Goal: Transaction & Acquisition: Purchase product/service

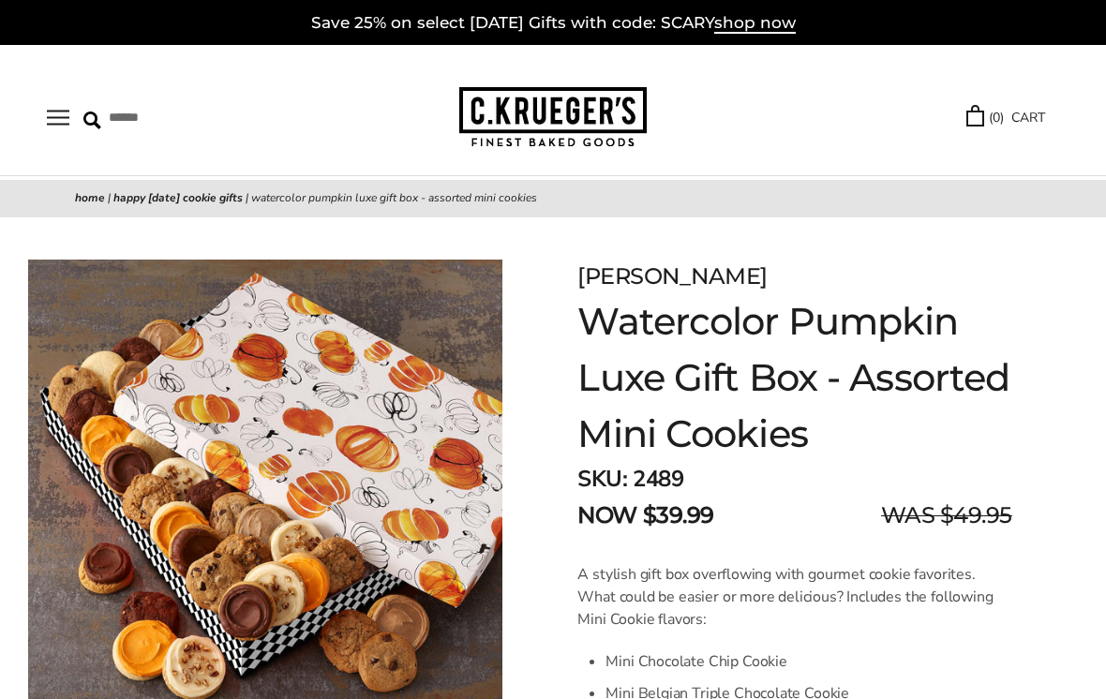
click at [63, 112] on button "Open navigation" at bounding box center [58, 118] width 22 height 16
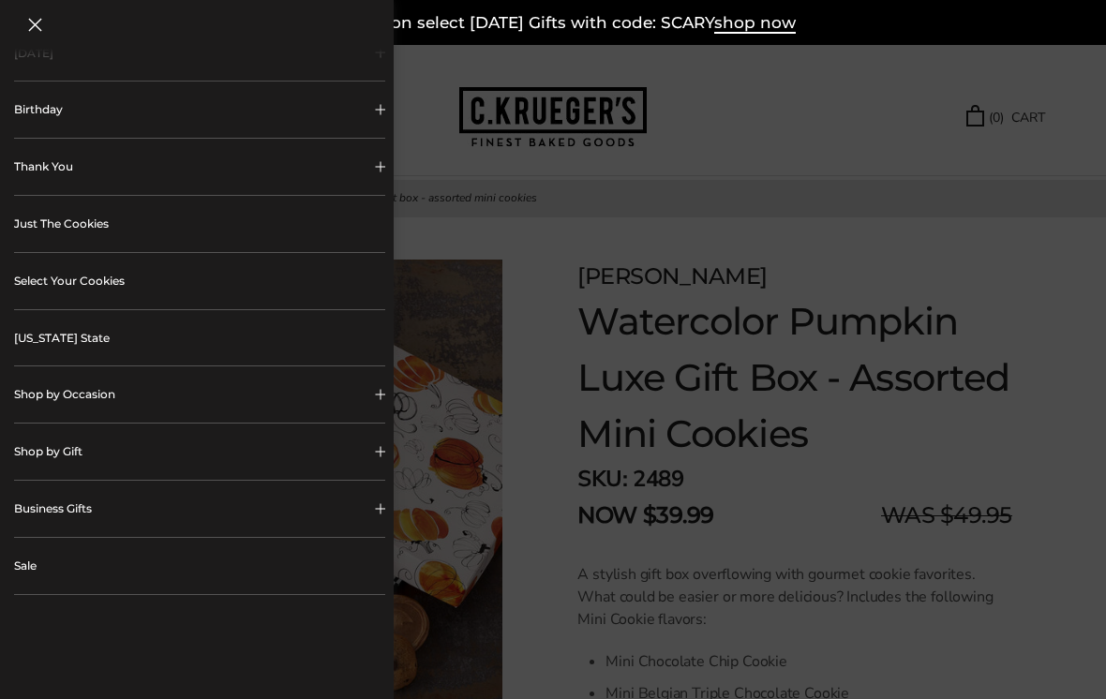
scroll to position [255, 0]
click at [42, 558] on link "Sale" at bounding box center [199, 565] width 371 height 56
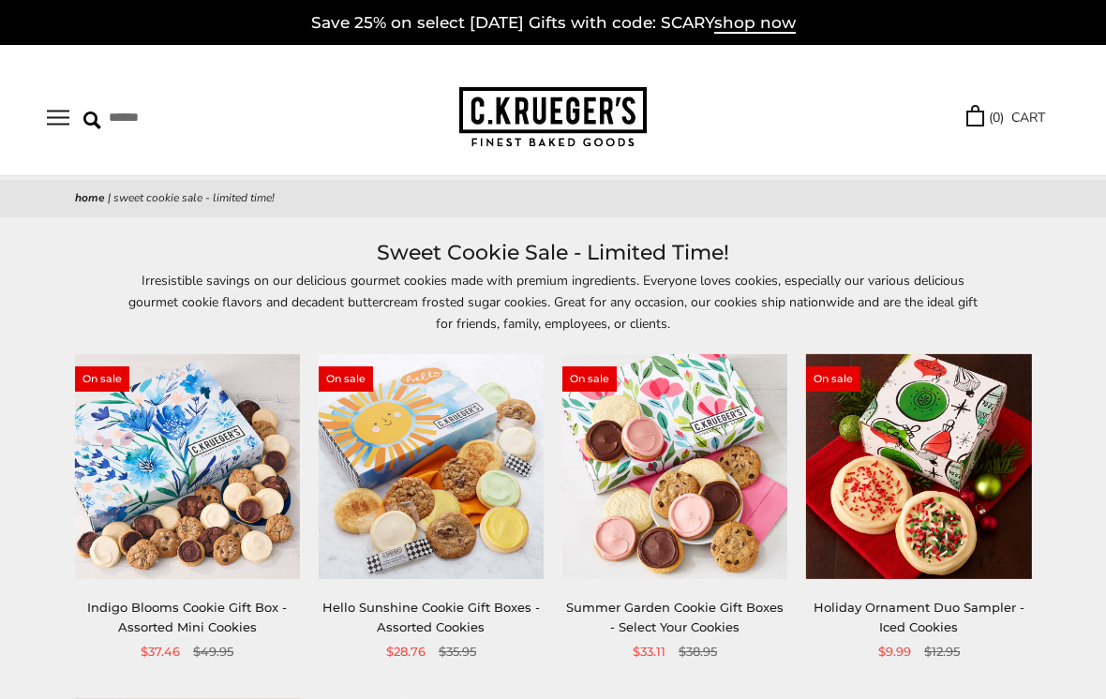
click at [62, 117] on button "Open navigation" at bounding box center [58, 118] width 22 height 16
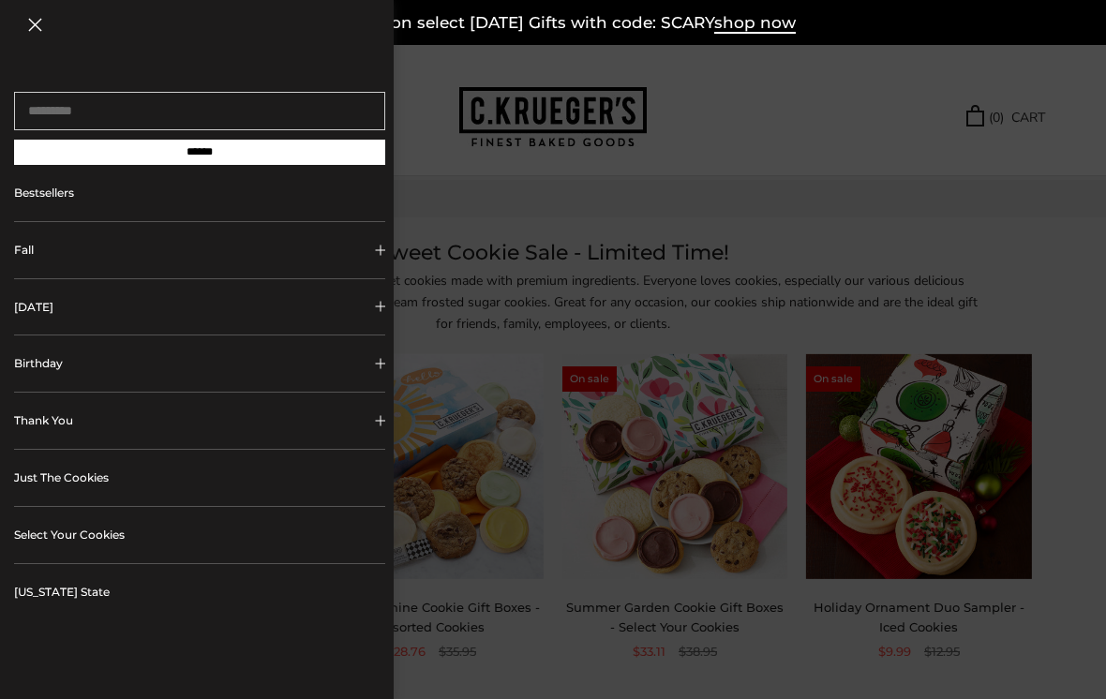
click at [130, 316] on button "[DATE]" at bounding box center [199, 307] width 371 height 56
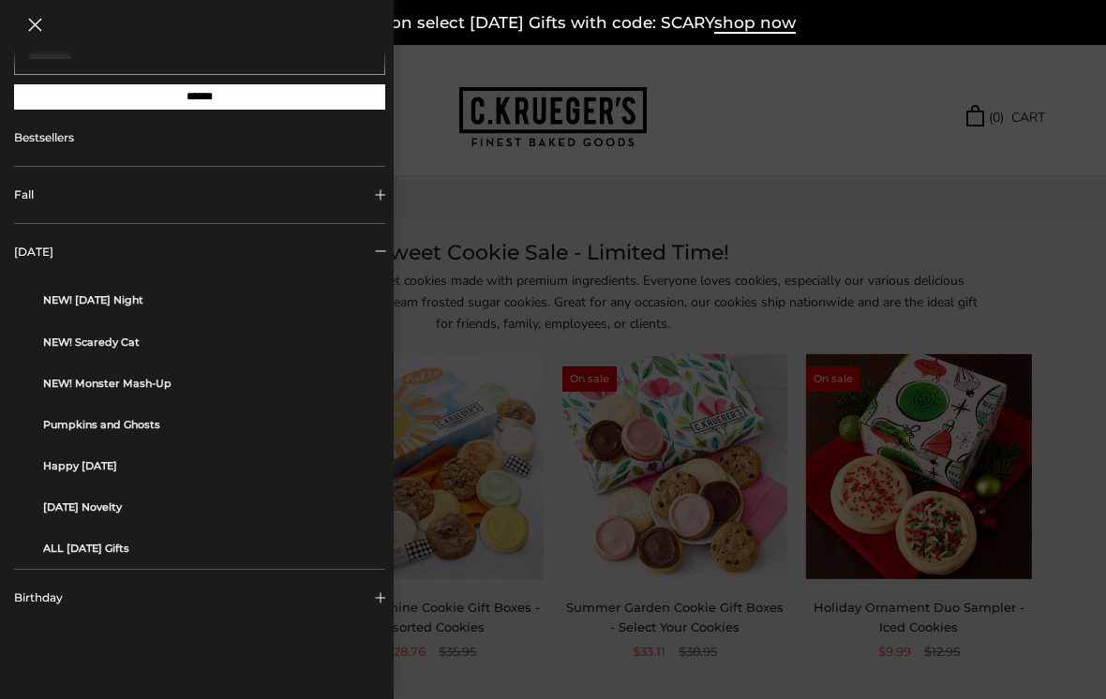
scroll to position [59, 0]
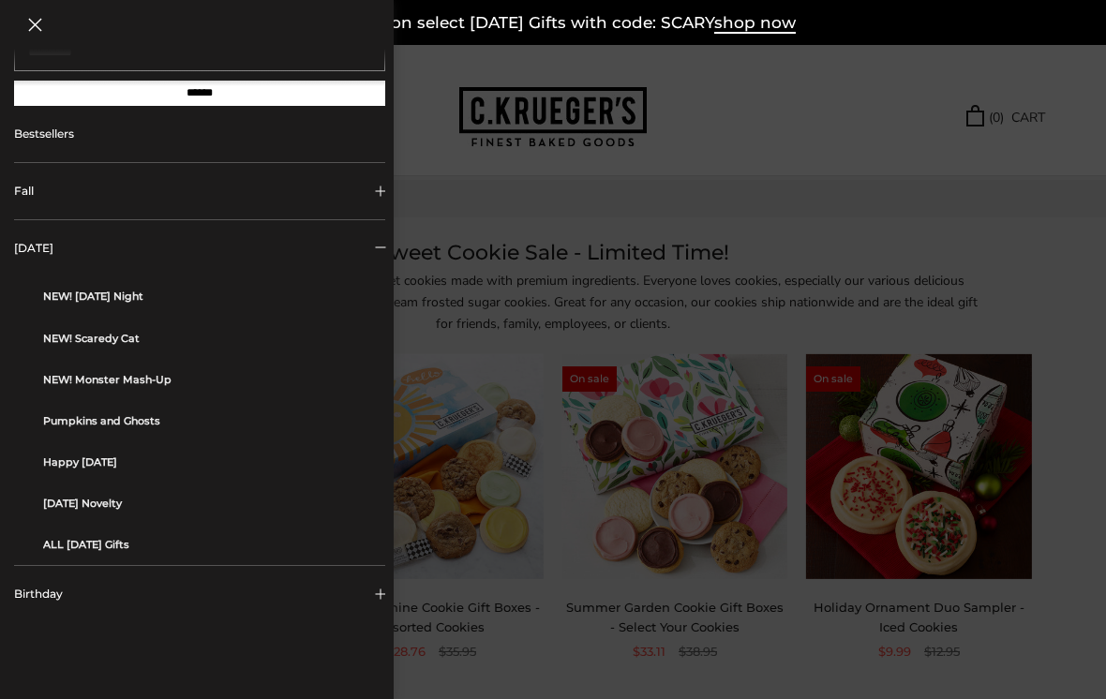
click at [35, 187] on button "Fall" at bounding box center [199, 191] width 371 height 56
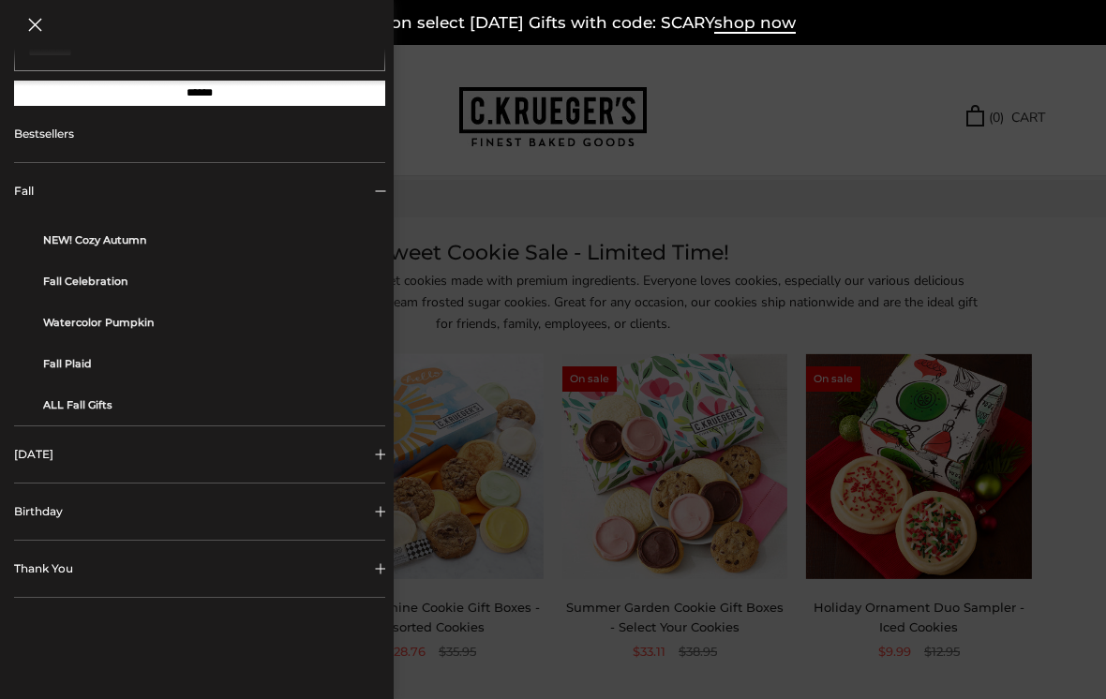
click at [76, 409] on link "ALL Fall Gifts" at bounding box center [207, 404] width 328 height 41
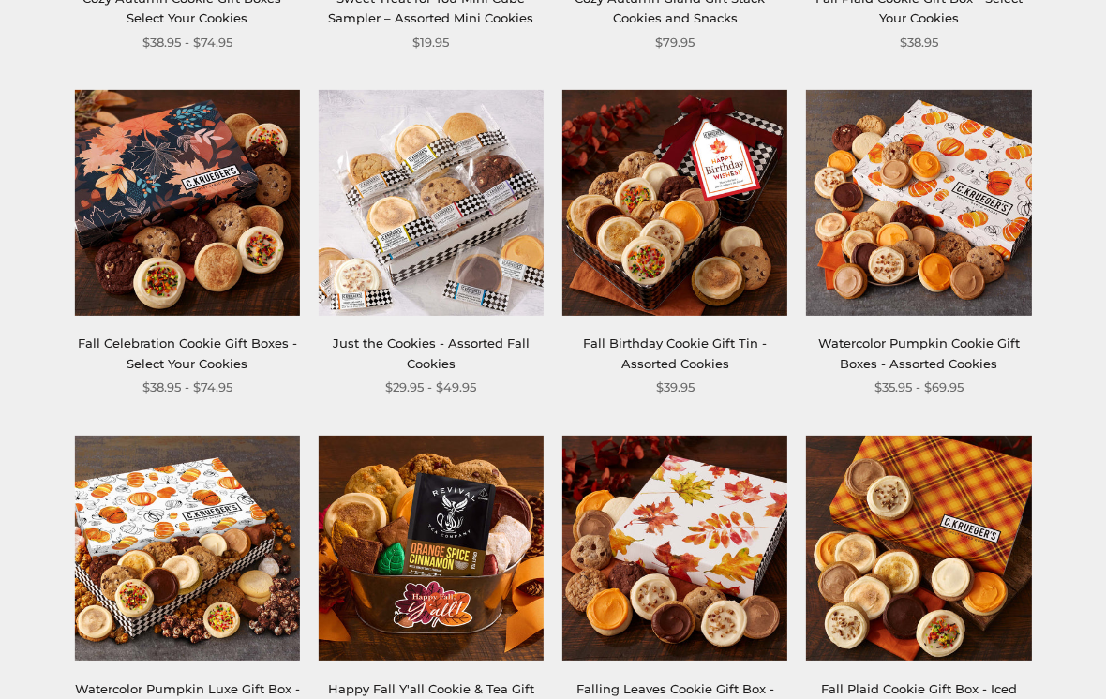
scroll to position [1289, 0]
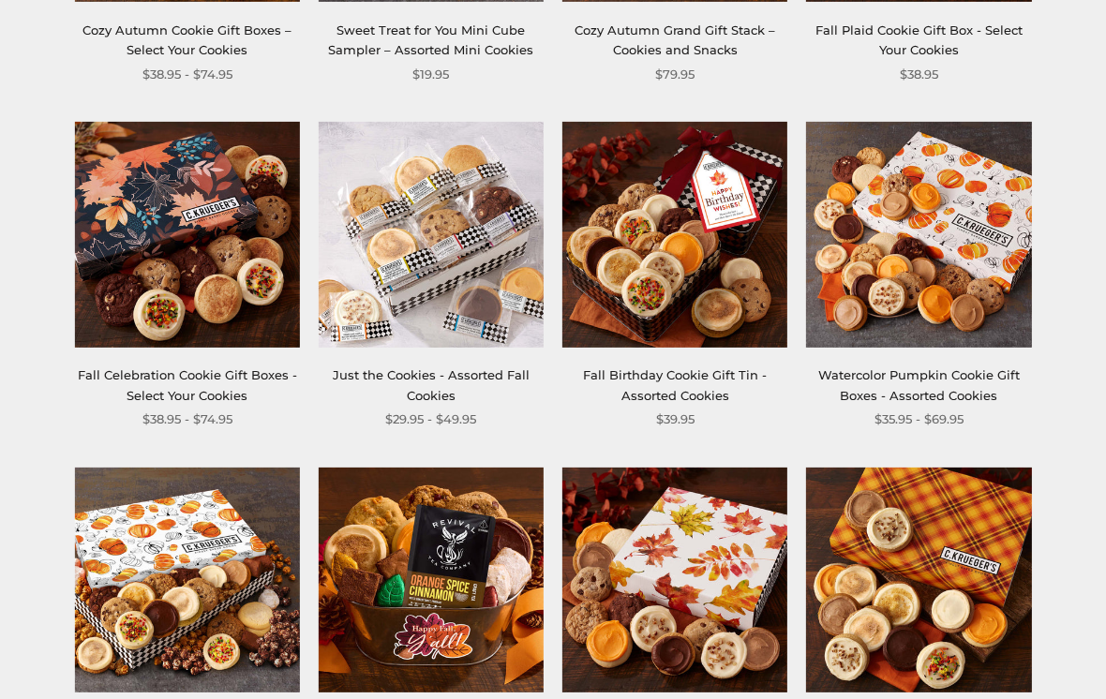
click at [902, 377] on link "Watercolor Pumpkin Cookie Gift Boxes - Assorted Cookies" at bounding box center [918, 385] width 201 height 35
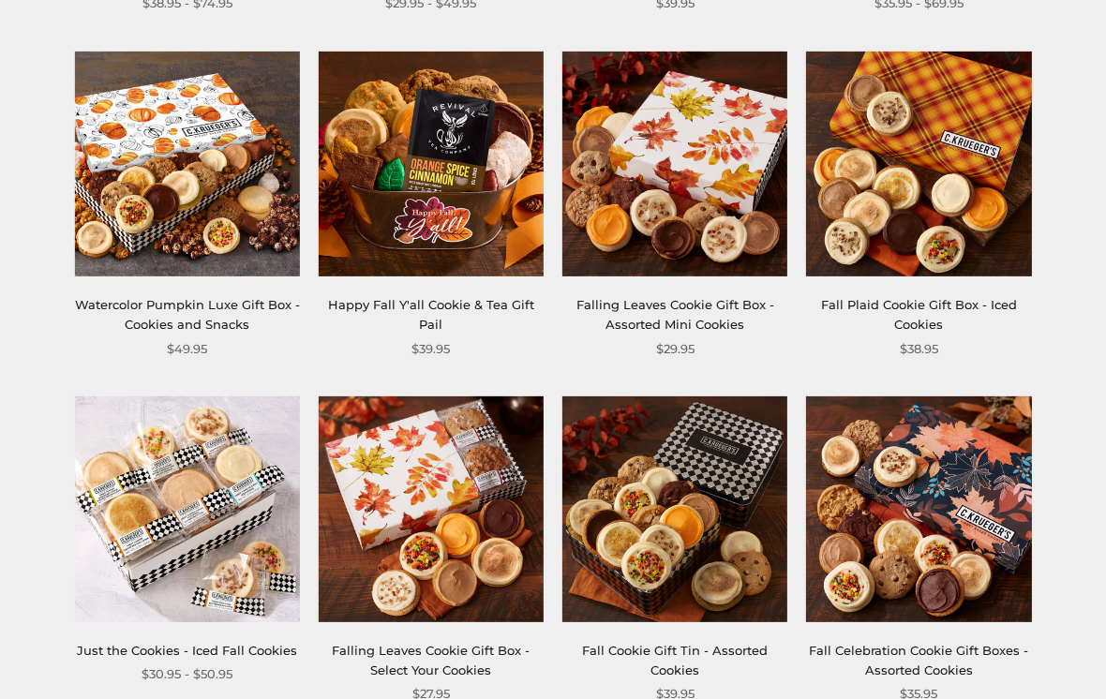
scroll to position [1706, 0]
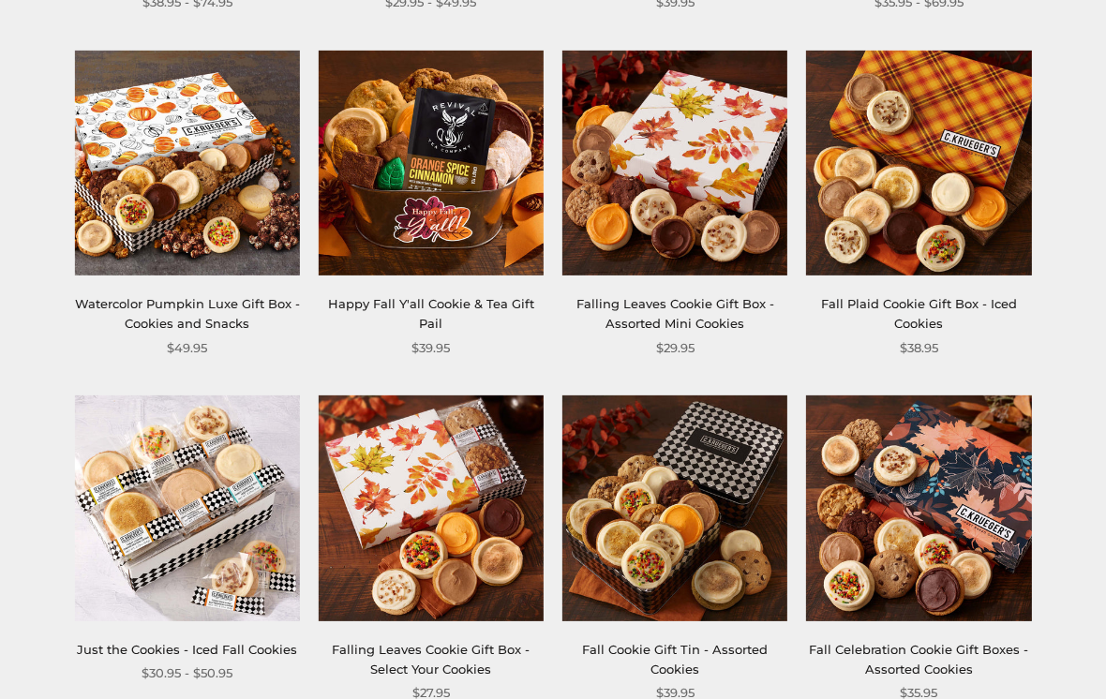
click at [177, 311] on link "Watercolor Pumpkin Luxe Gift Box - Cookies and Snacks" at bounding box center [187, 314] width 225 height 35
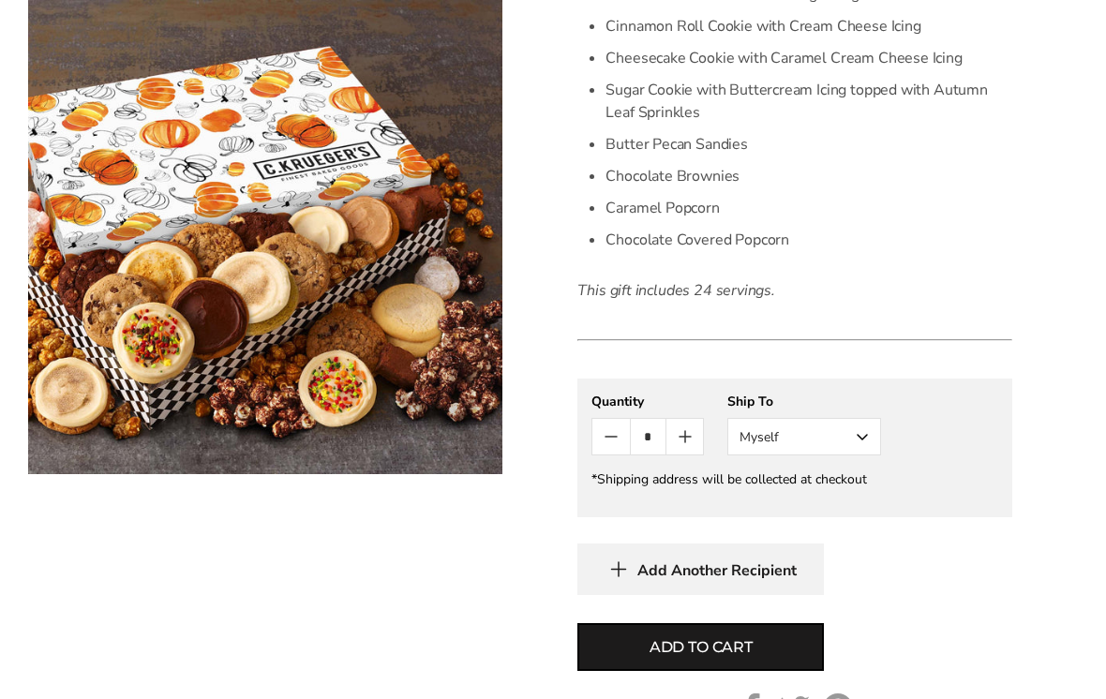
scroll to position [918, 0]
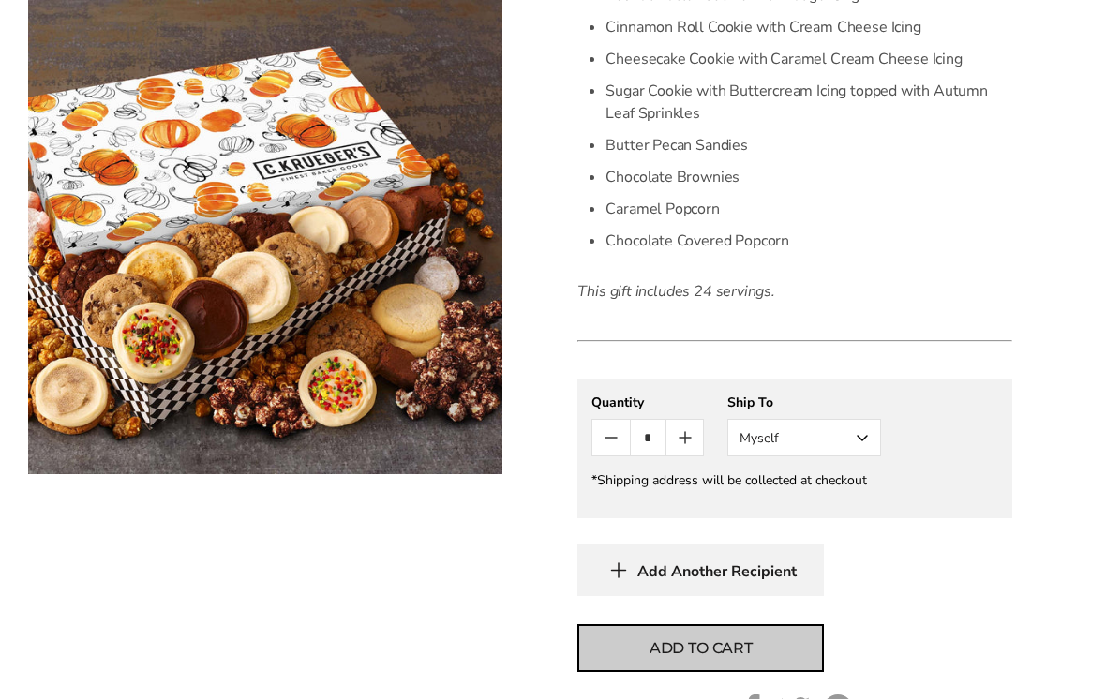
click at [760, 635] on button "Add to cart" at bounding box center [700, 648] width 246 height 48
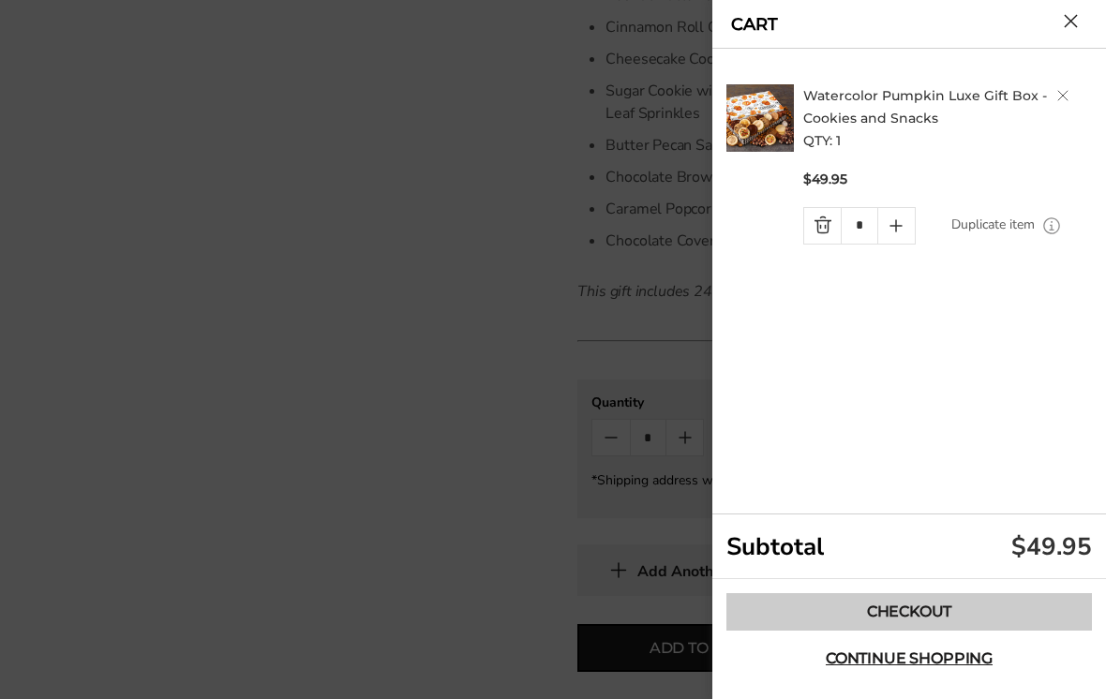
click at [1042, 631] on link "Checkout" at bounding box center [909, 611] width 366 height 37
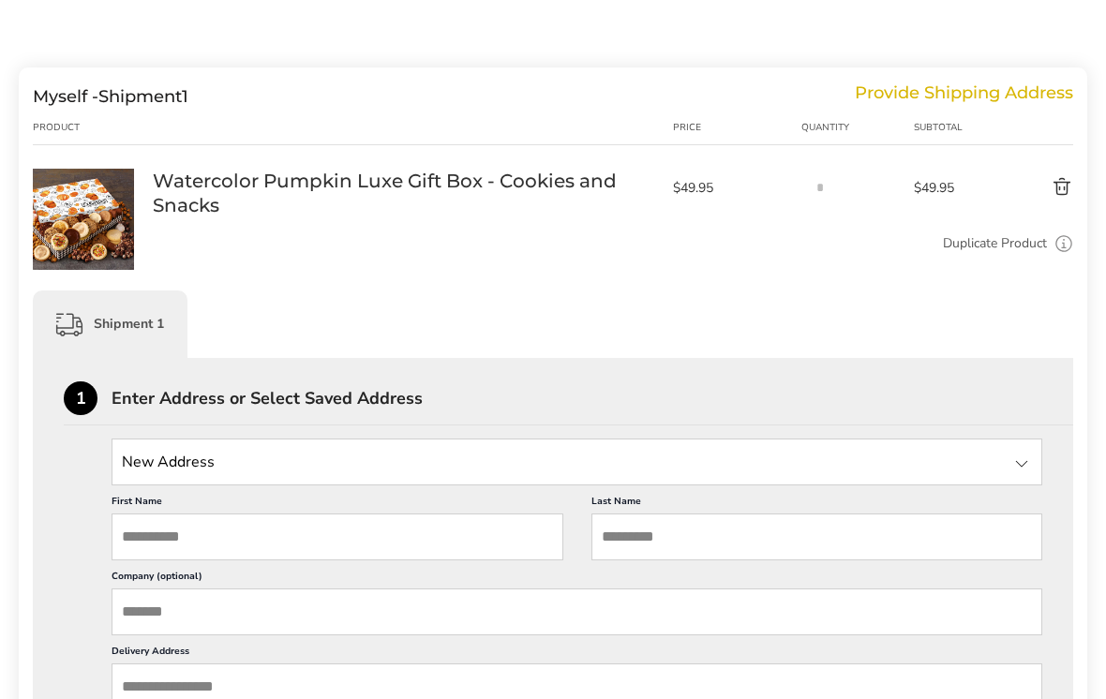
scroll to position [242, 0]
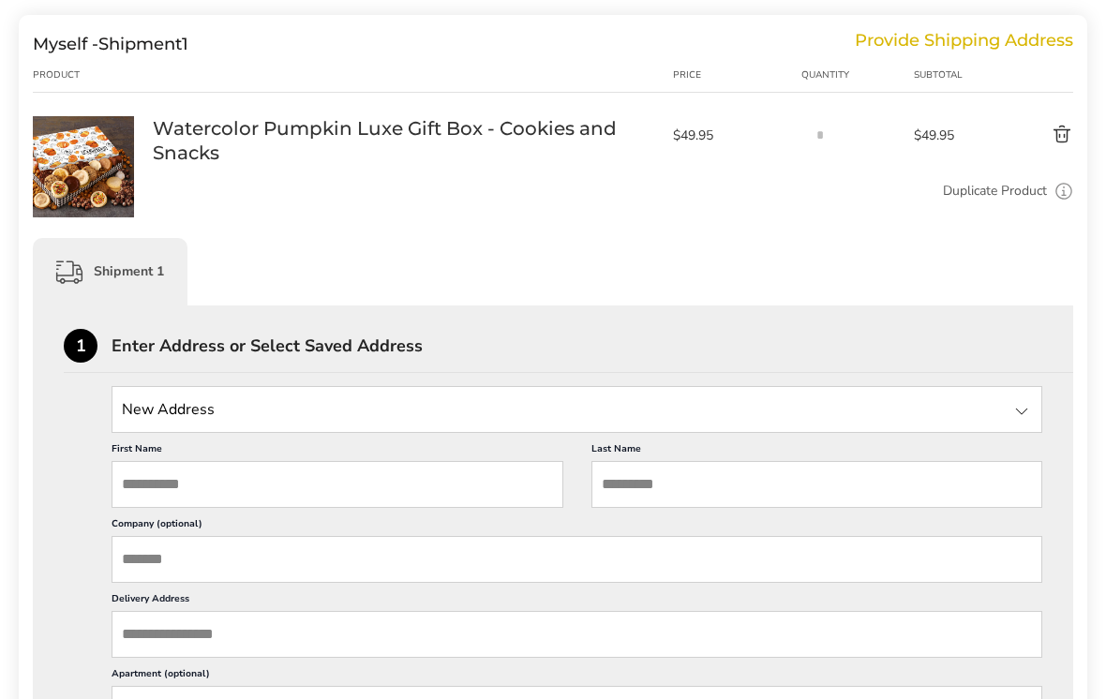
click at [198, 417] on input "State" at bounding box center [577, 409] width 931 height 47
type input "*"
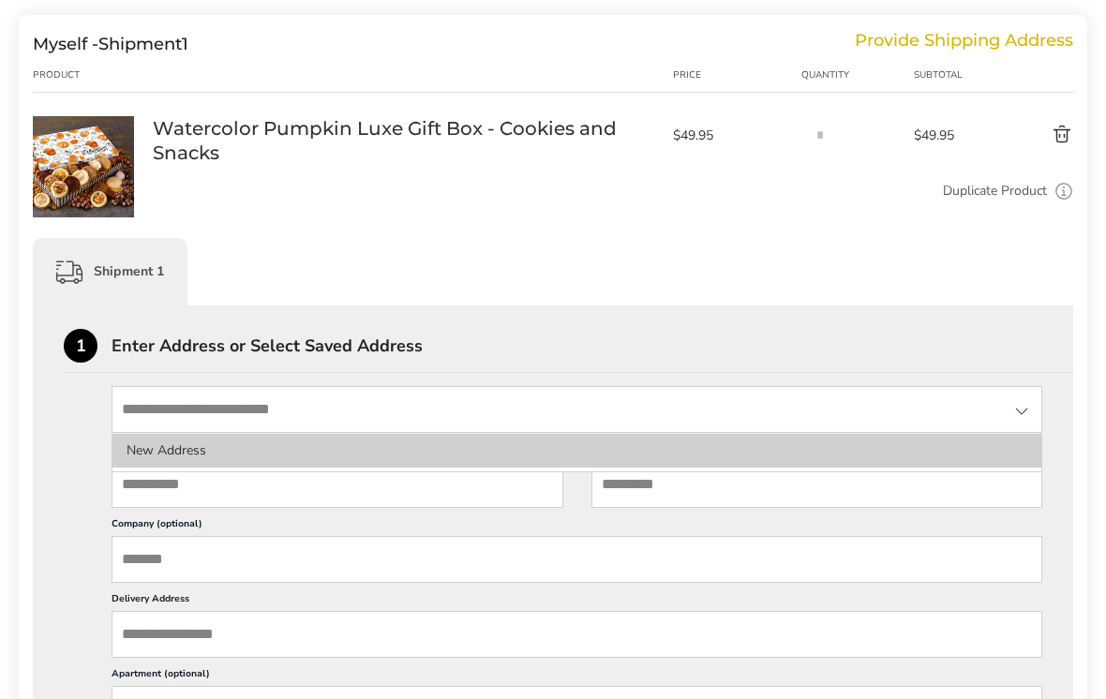
click at [190, 450] on li "New Address" at bounding box center [576, 451] width 929 height 34
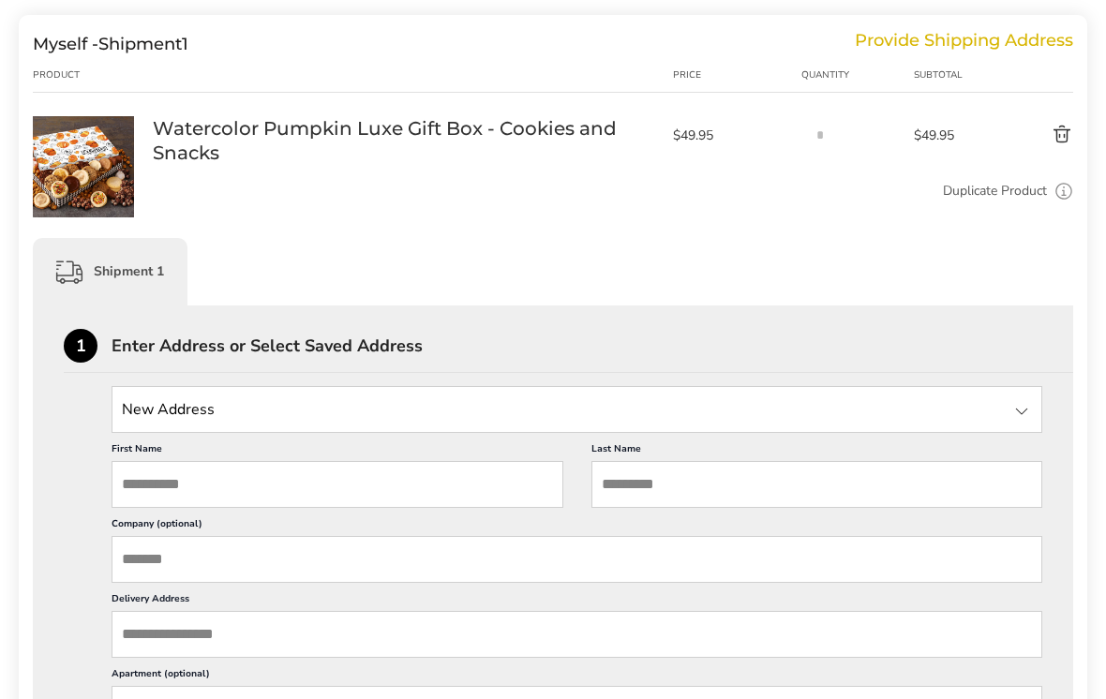
click at [152, 496] on input "First Name" at bounding box center [338, 484] width 452 height 47
type input "*****"
click at [750, 500] on input "Last Name" at bounding box center [817, 484] width 452 height 47
type input "******"
click at [142, 648] on input "Delivery Address" at bounding box center [577, 634] width 931 height 47
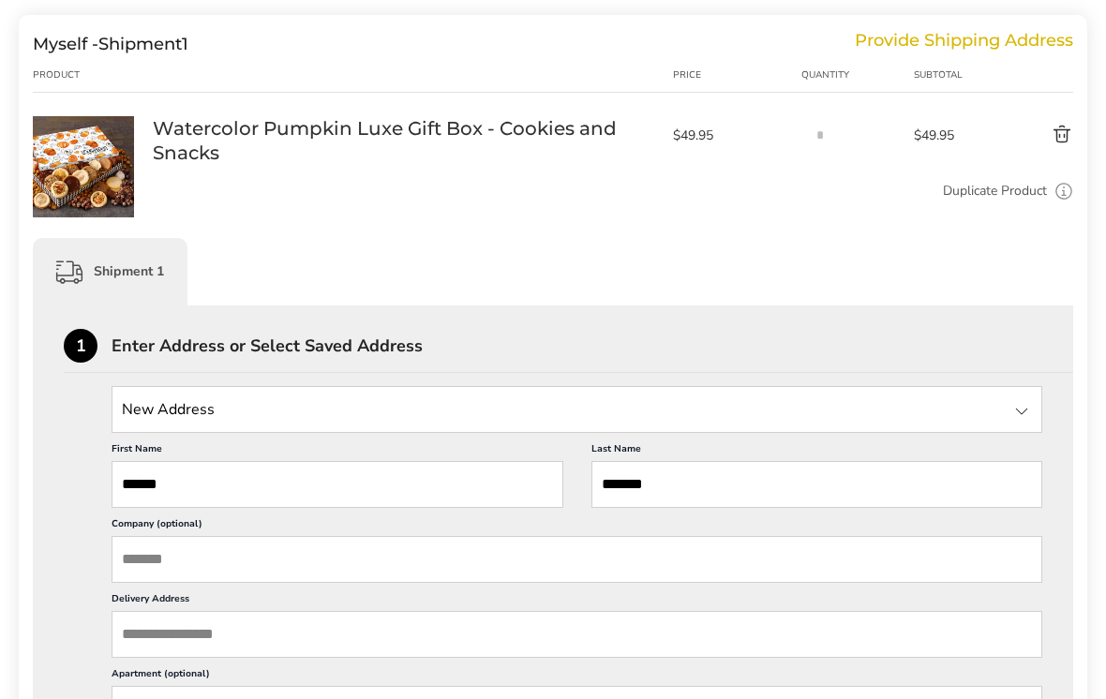
scroll to position [496, 0]
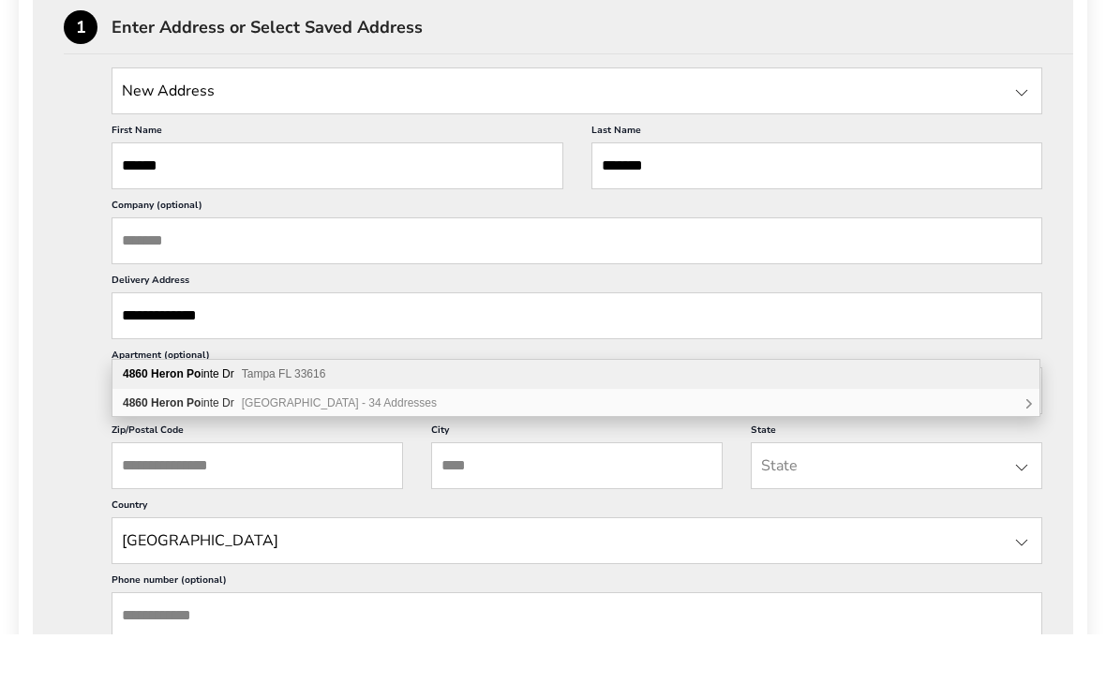
click at [186, 425] on div "4860 Heron Po inte Dr Tampa FL 33616" at bounding box center [575, 439] width 927 height 29
type input "**********"
type input "*****"
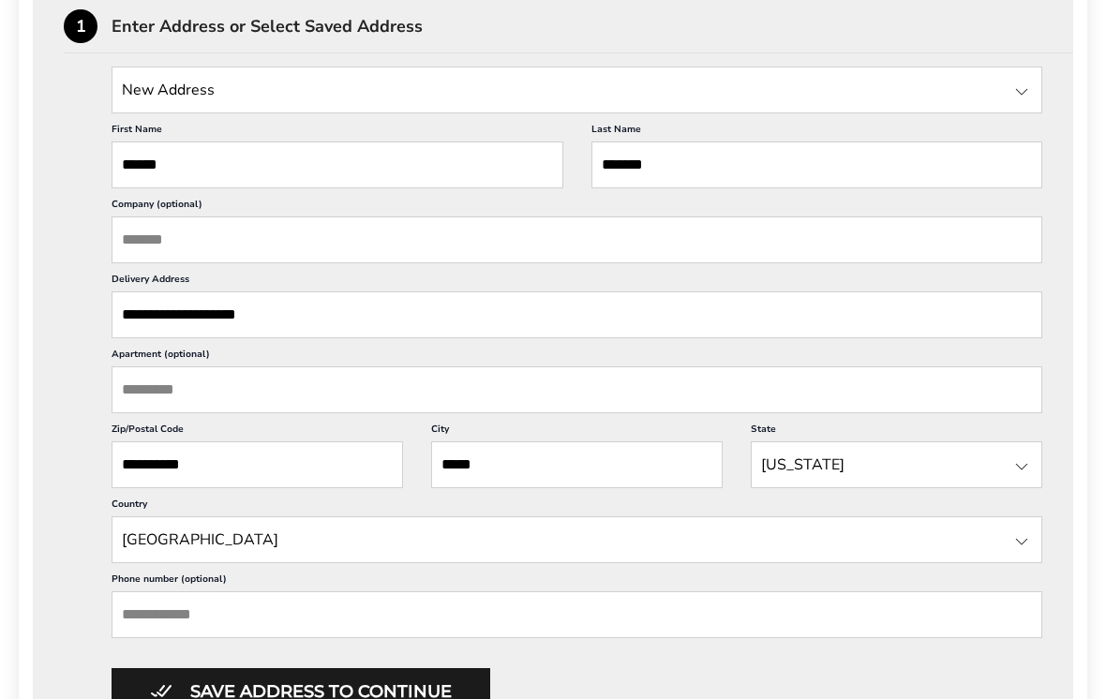
click at [178, 413] on input "Apartment (optional)" at bounding box center [577, 389] width 931 height 47
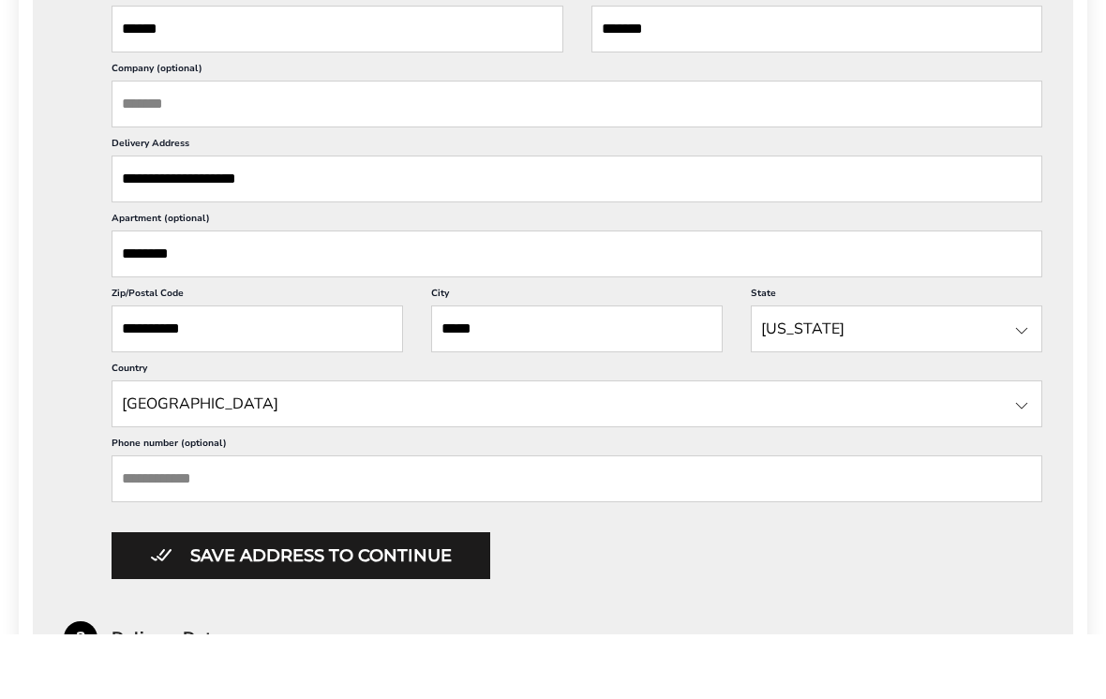
scroll to position [634, 0]
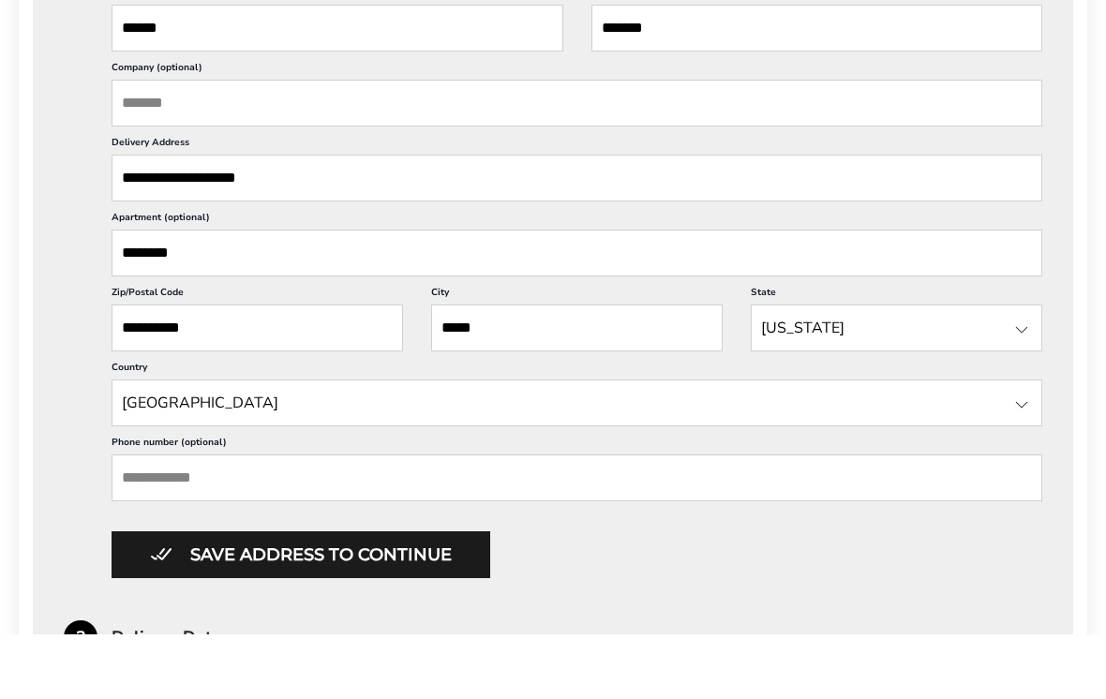
type input "********"
click at [165, 519] on input "Phone number (optional)" at bounding box center [577, 542] width 931 height 47
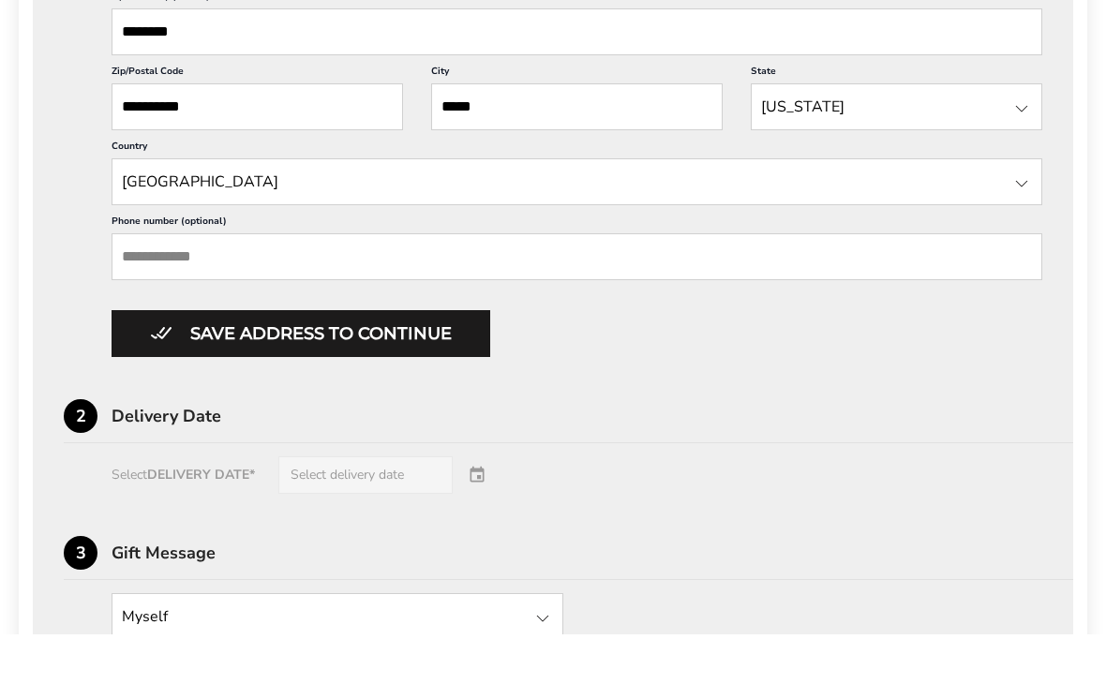
scroll to position [861, 0]
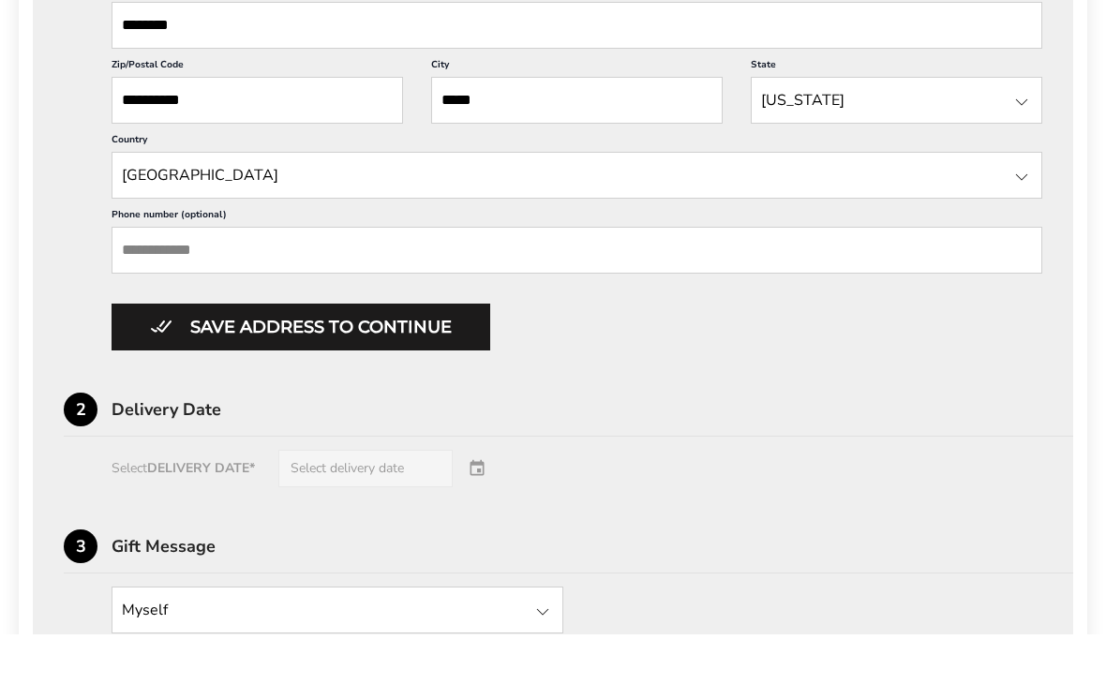
click at [367, 518] on div "Select DELIVERY DATE* Select delivery date" at bounding box center [553, 533] width 978 height 37
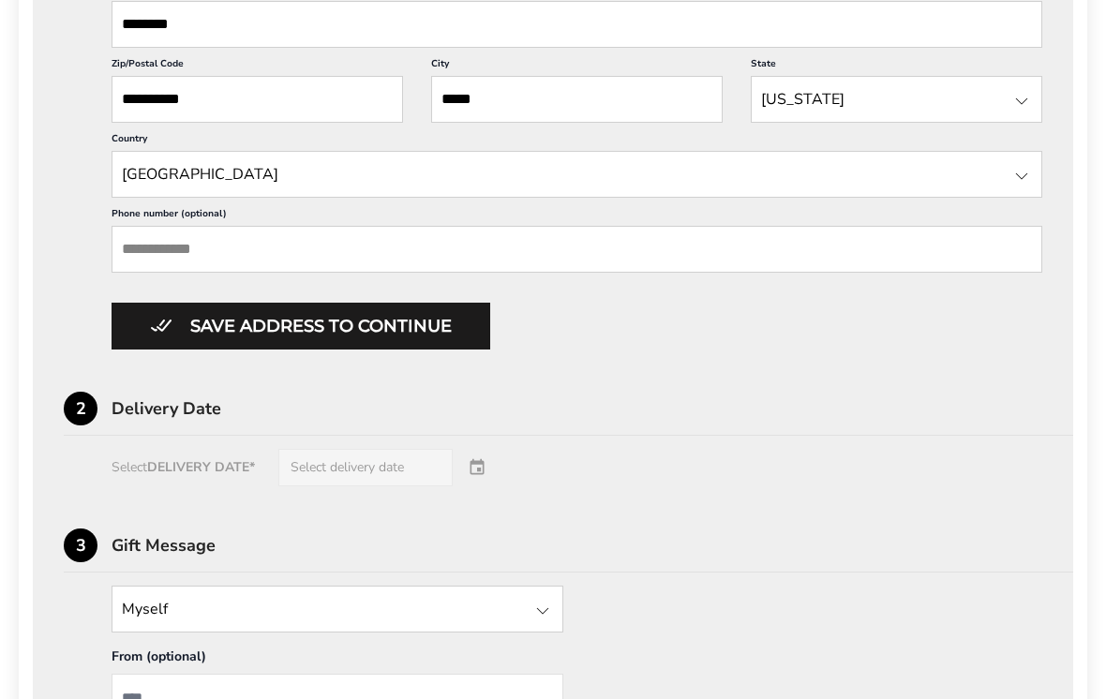
click at [482, 486] on div "Select DELIVERY DATE* Select delivery date" at bounding box center [553, 467] width 978 height 37
click at [398, 486] on div "Select DELIVERY DATE* Select delivery date" at bounding box center [553, 467] width 978 height 37
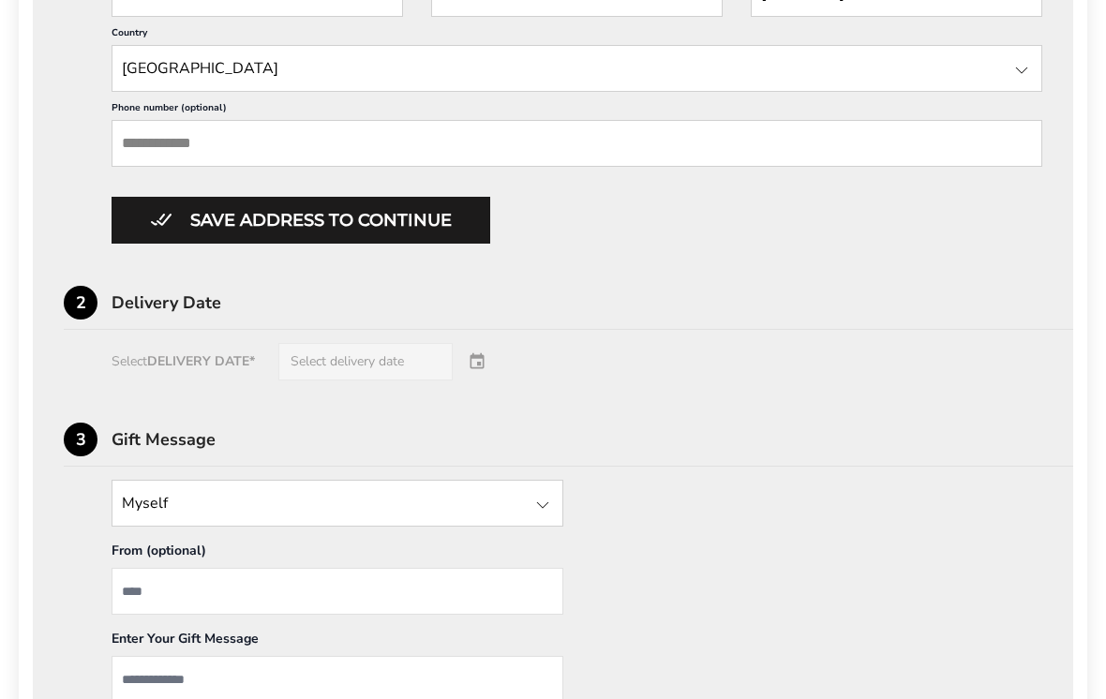
scroll to position [1026, 0]
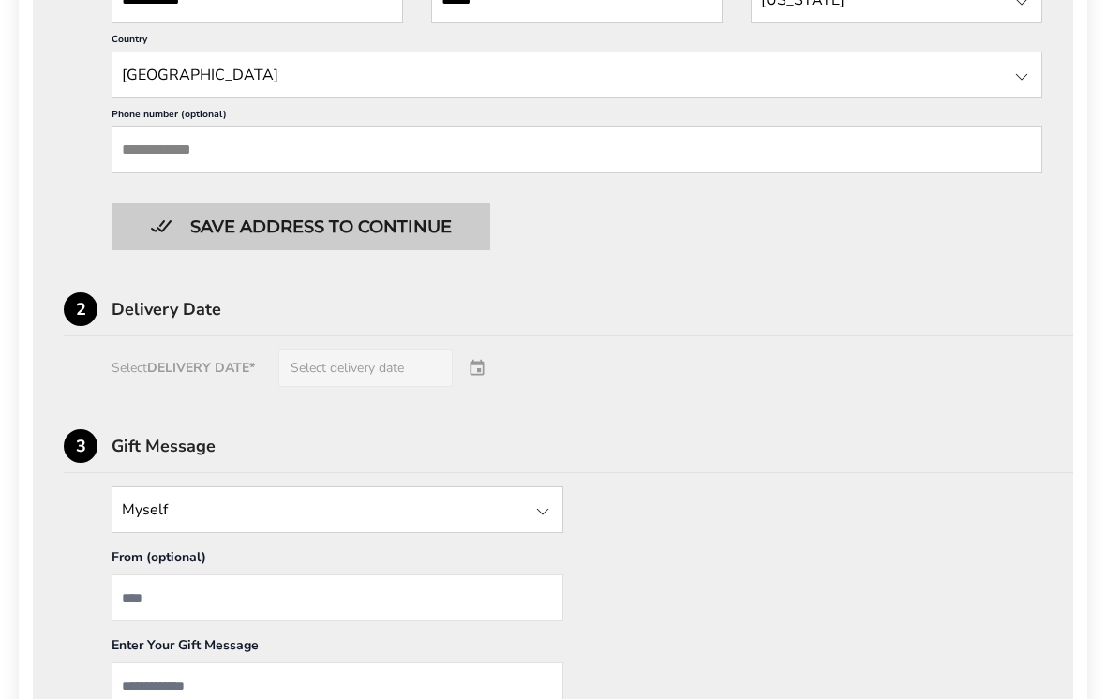
click at [159, 250] on button "Save address to continue" at bounding box center [301, 226] width 379 height 47
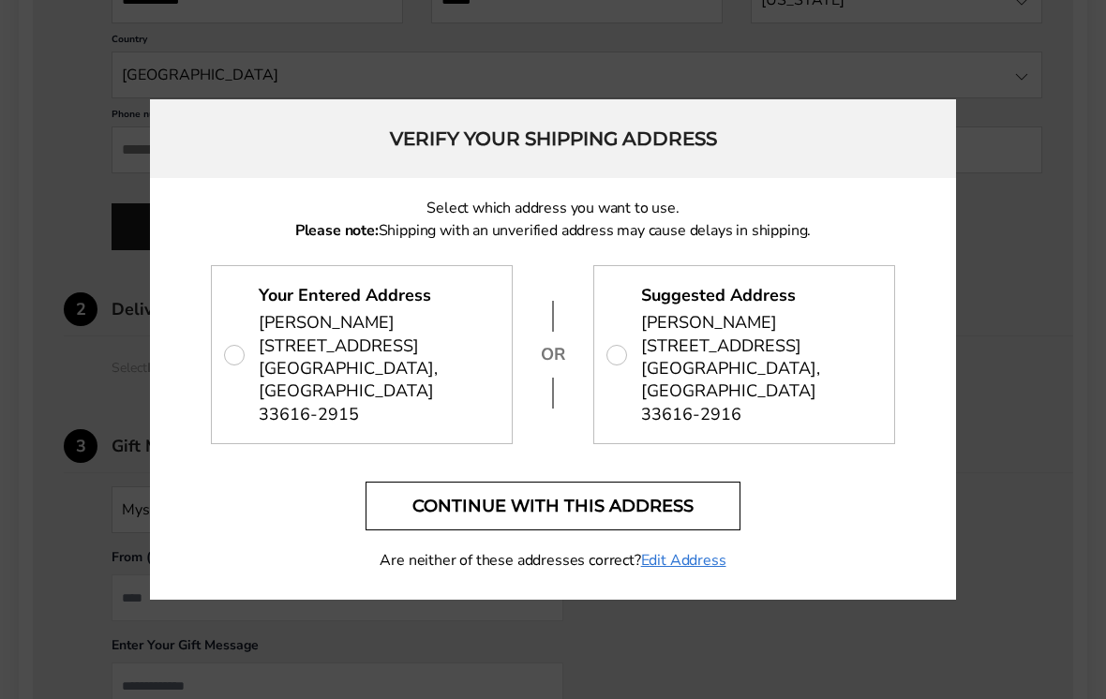
click at [614, 506] on button "Continue with this address" at bounding box center [553, 506] width 375 height 49
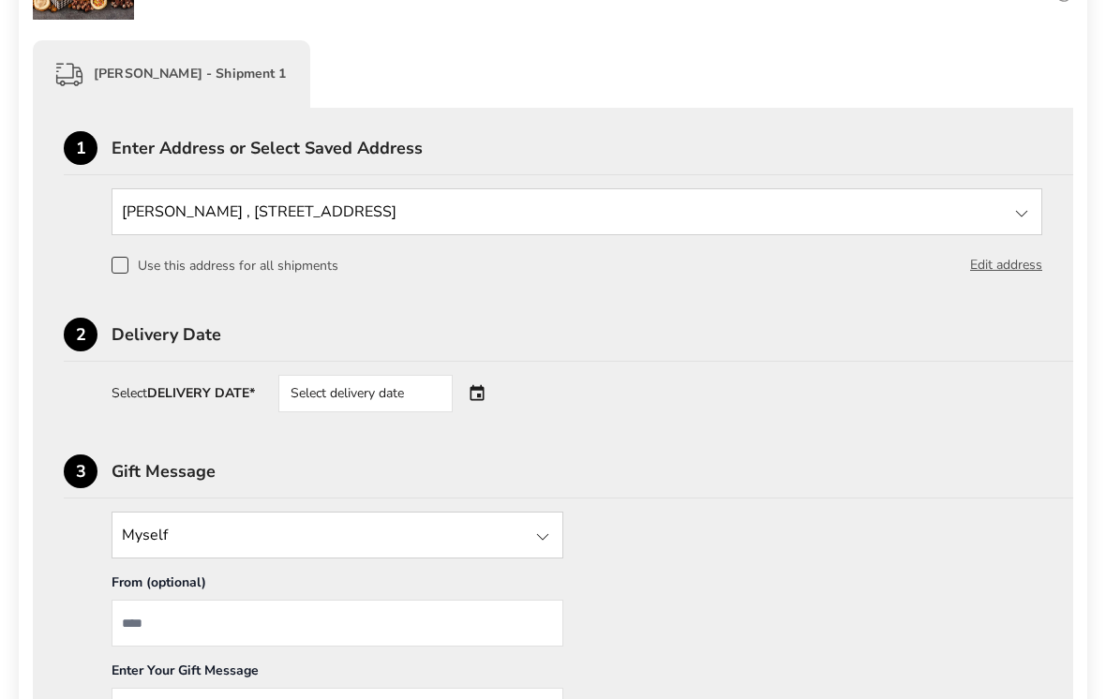
scroll to position [439, 0]
click at [486, 405] on div "Select delivery date" at bounding box center [391, 394] width 227 height 37
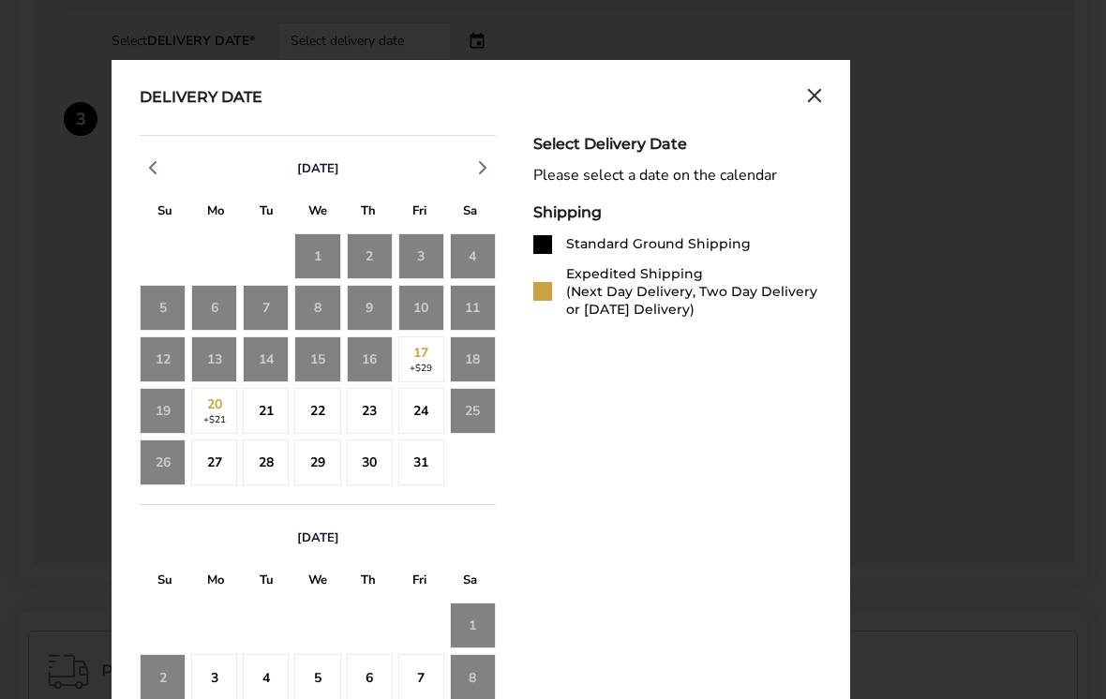
scroll to position [791, 0]
click at [168, 460] on div "26" at bounding box center [163, 463] width 46 height 46
click at [418, 414] on div "24" at bounding box center [421, 412] width 46 height 46
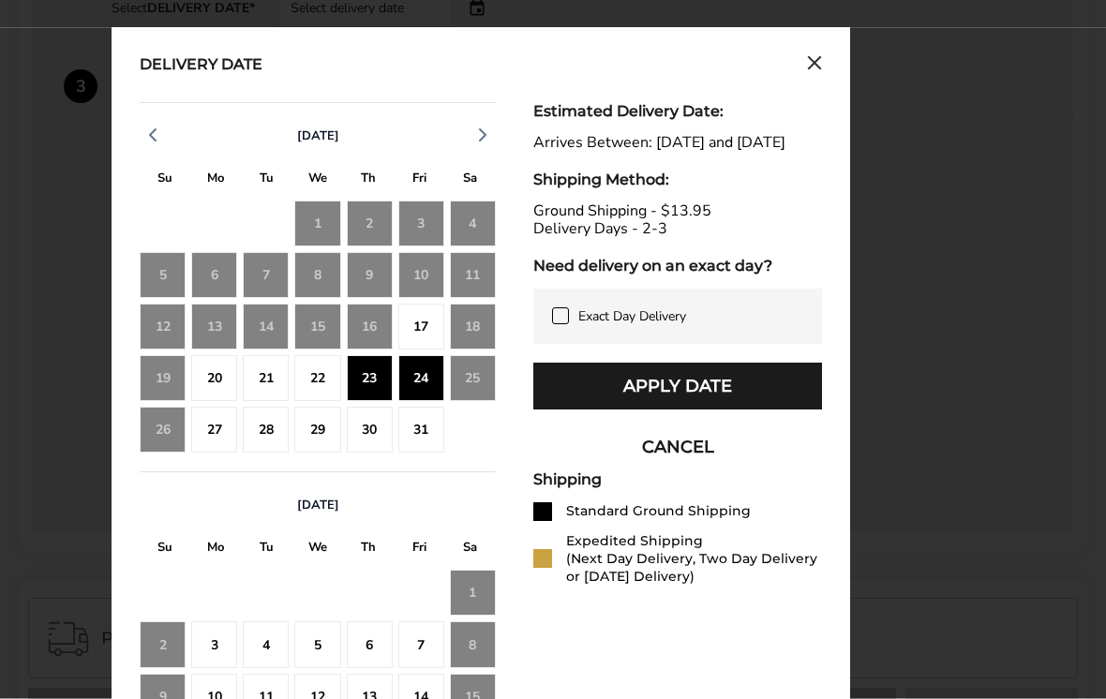
scroll to position [825, 0]
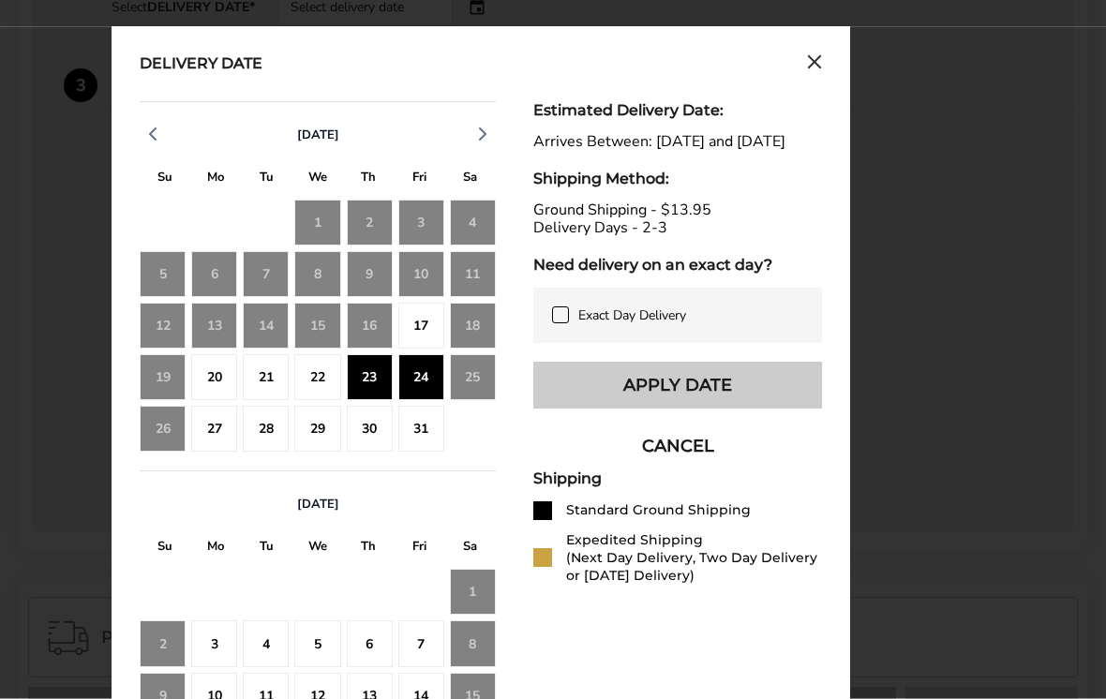
click at [589, 408] on button "Apply Date" at bounding box center [677, 386] width 289 height 47
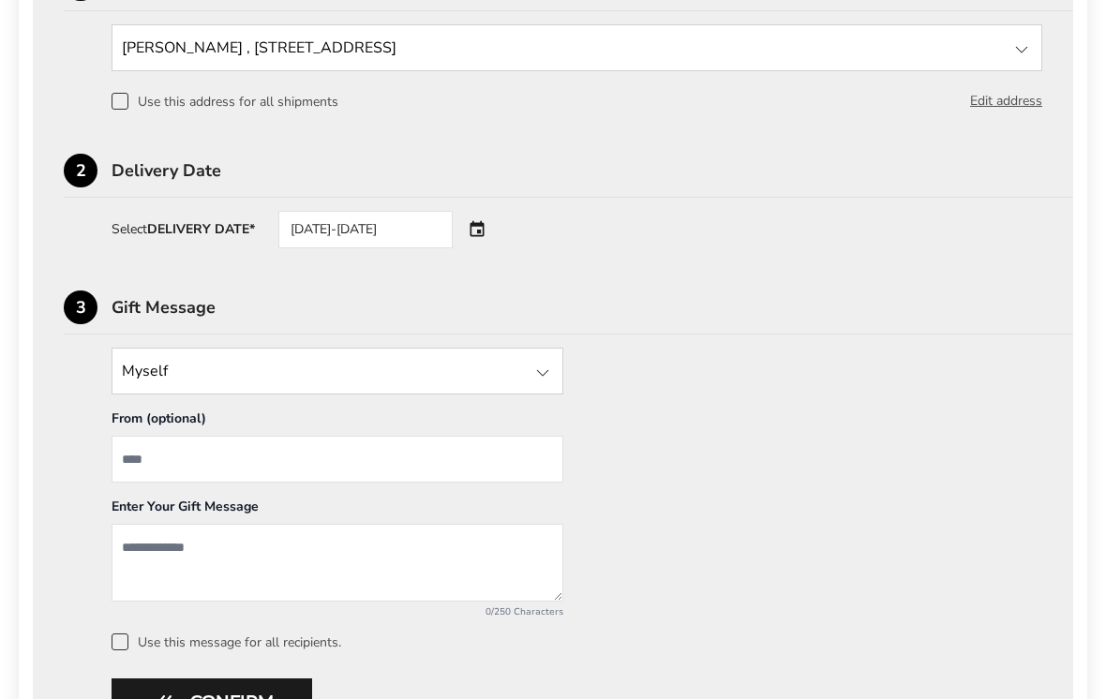
click at [526, 366] on input "State" at bounding box center [338, 372] width 452 height 47
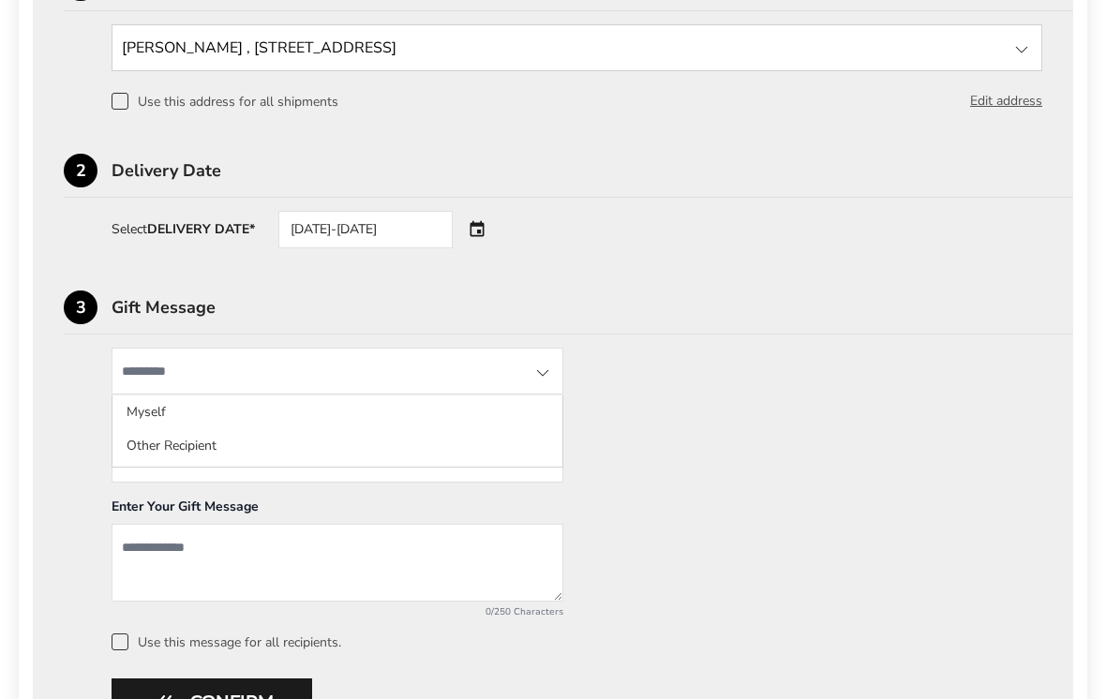
scroll to position [603, 0]
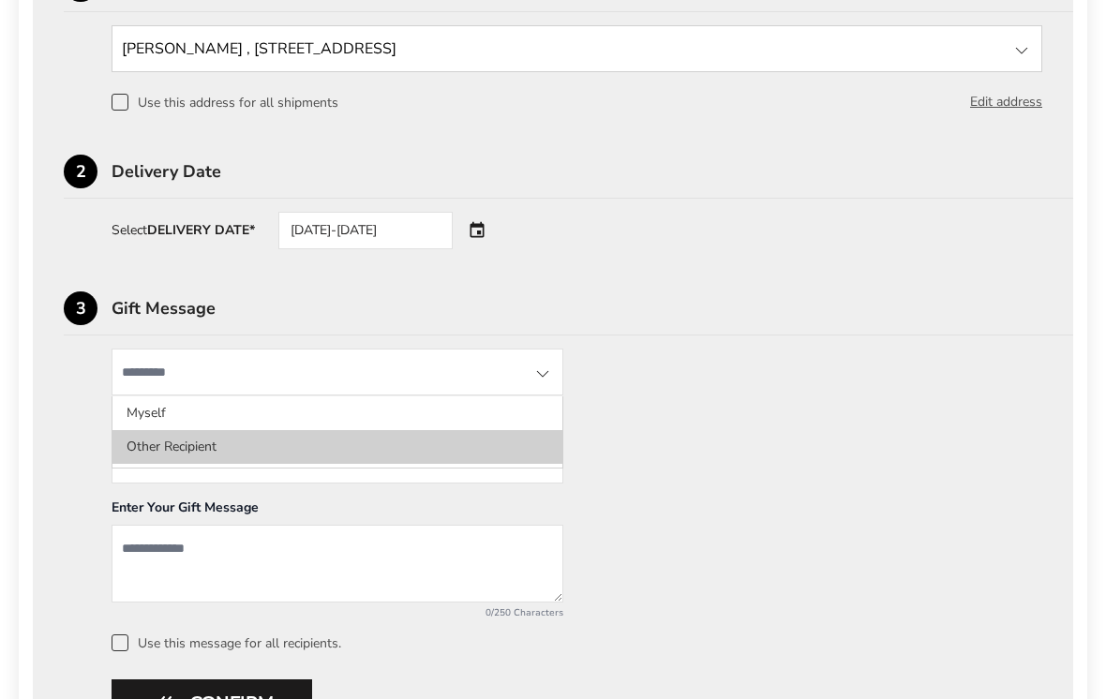
click at [160, 459] on li "Other Recipient" at bounding box center [337, 447] width 450 height 34
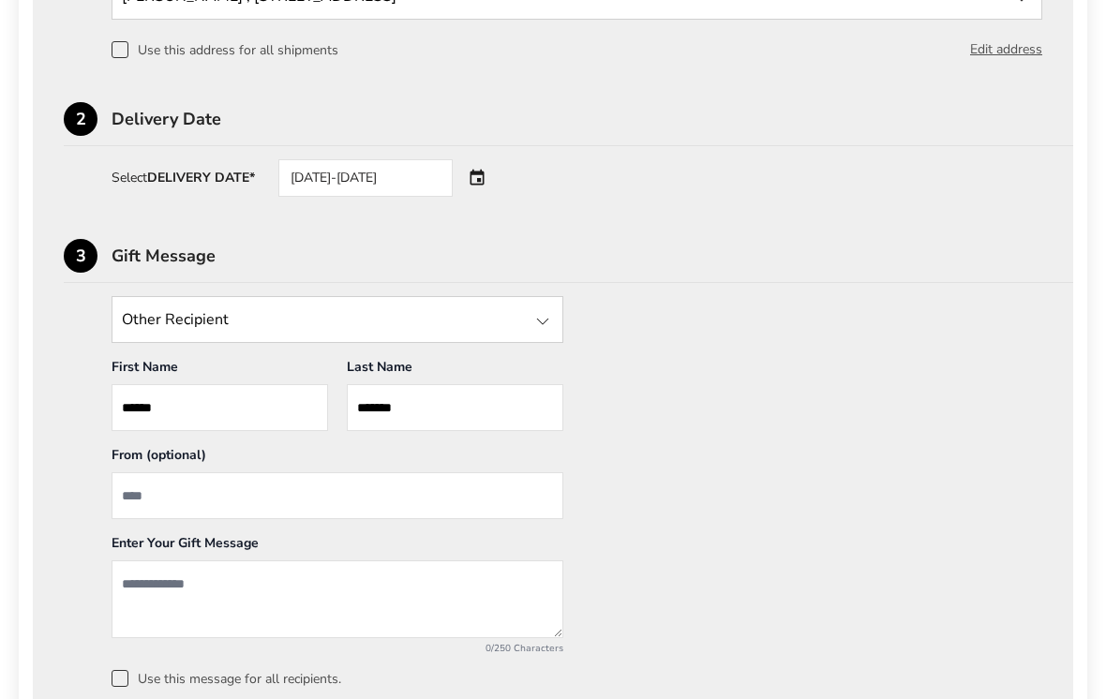
scroll to position [655, 0]
click at [510, 494] on input "From" at bounding box center [338, 495] width 452 height 47
type input "***"
click at [170, 615] on textarea "Add a message" at bounding box center [338, 599] width 452 height 78
type textarea "*"
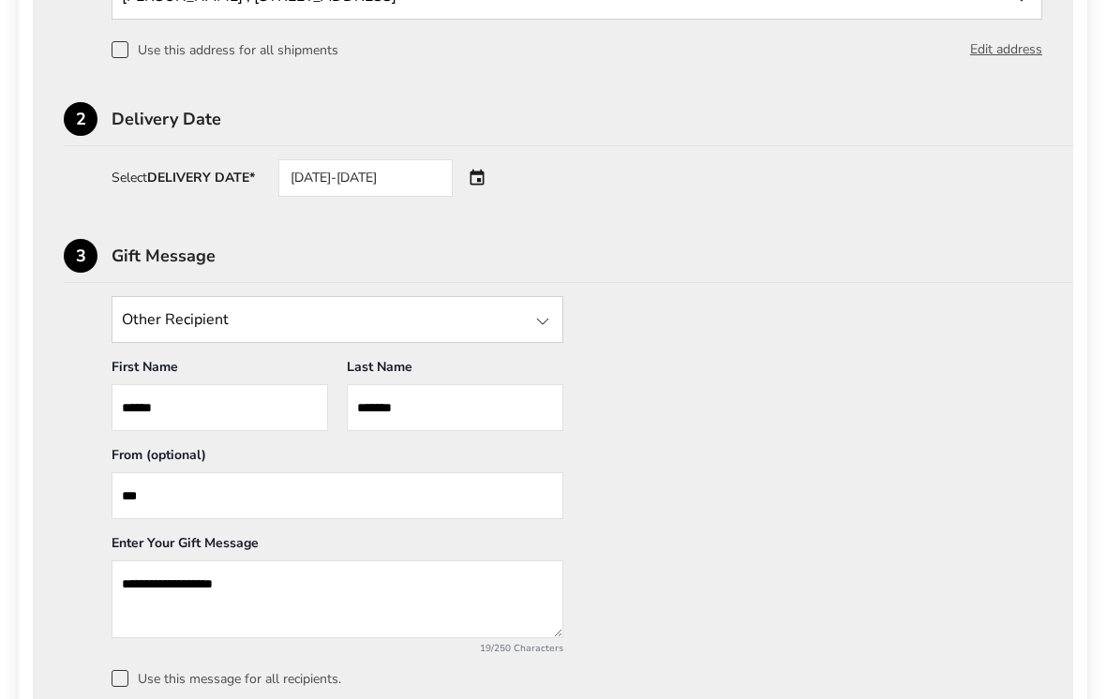
type textarea "**********"
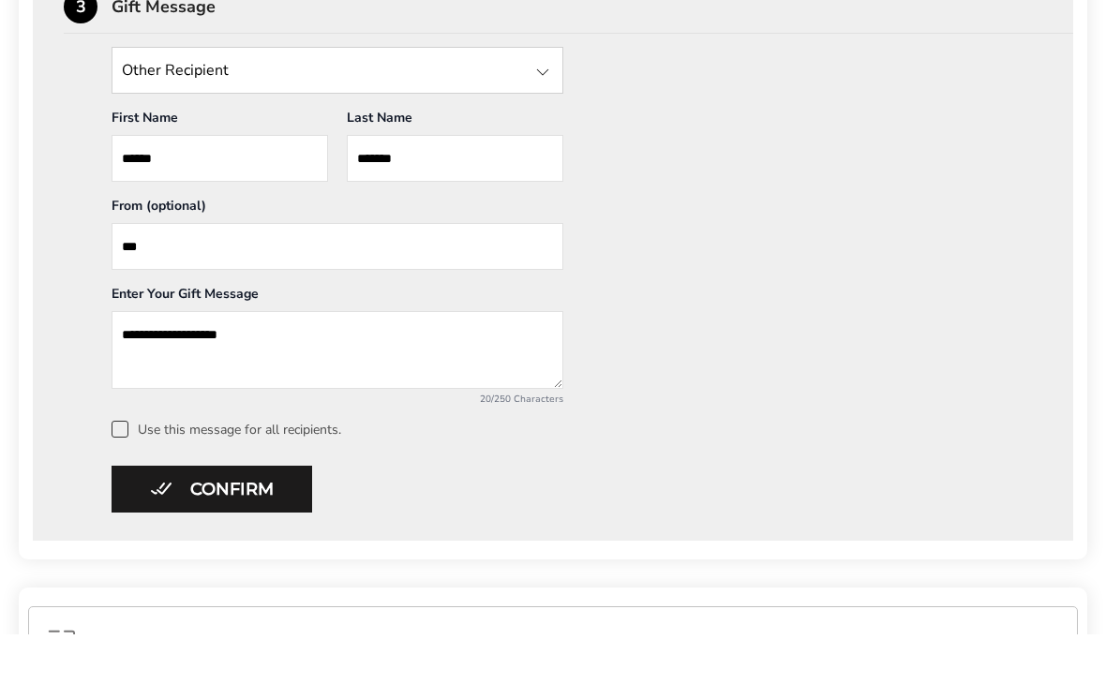
scroll to position [843, 0]
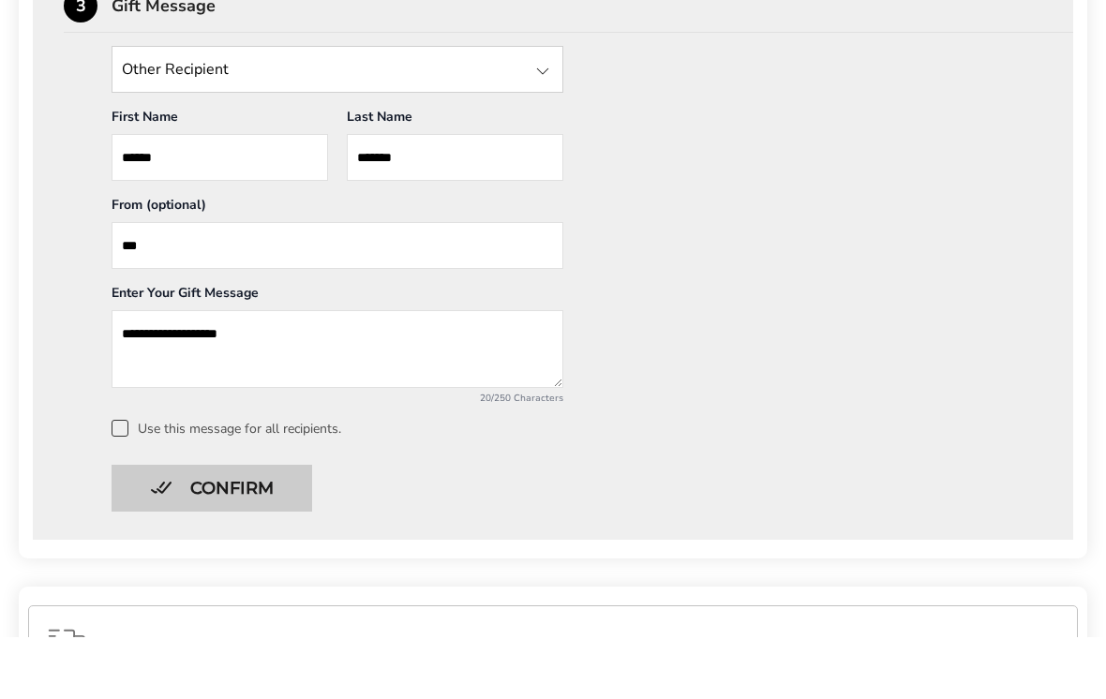
click at [188, 528] on button "Confirm" at bounding box center [212, 551] width 201 height 47
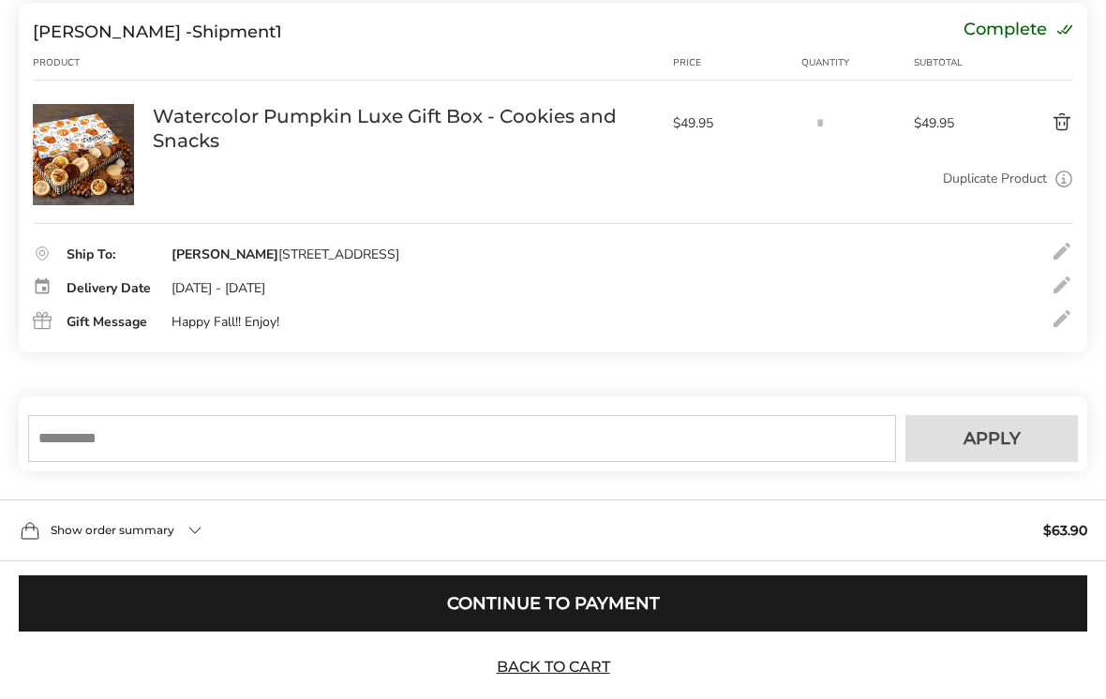
scroll to position [253, 0]
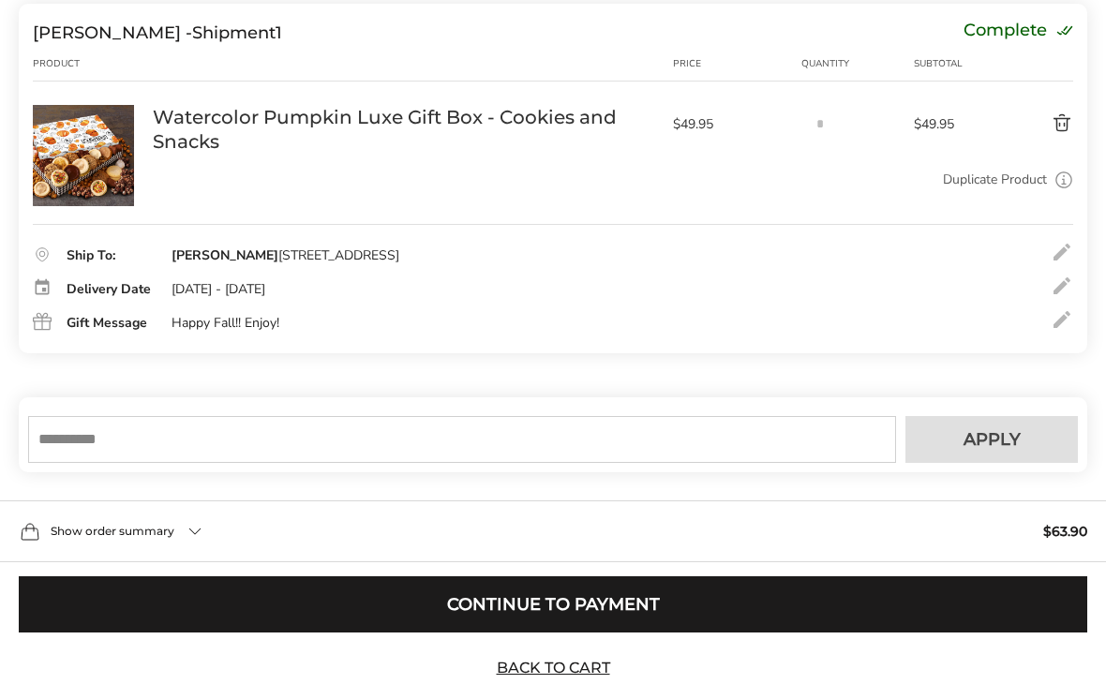
click at [99, 537] on span "Show order summary" at bounding box center [113, 531] width 124 height 11
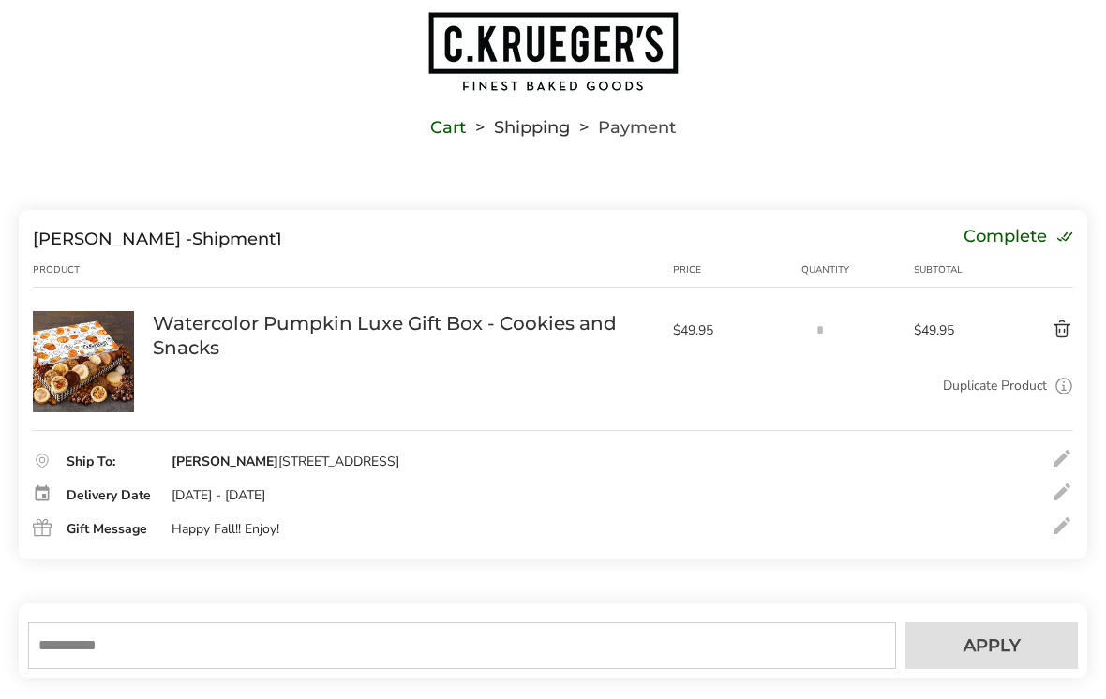
scroll to position [0, 0]
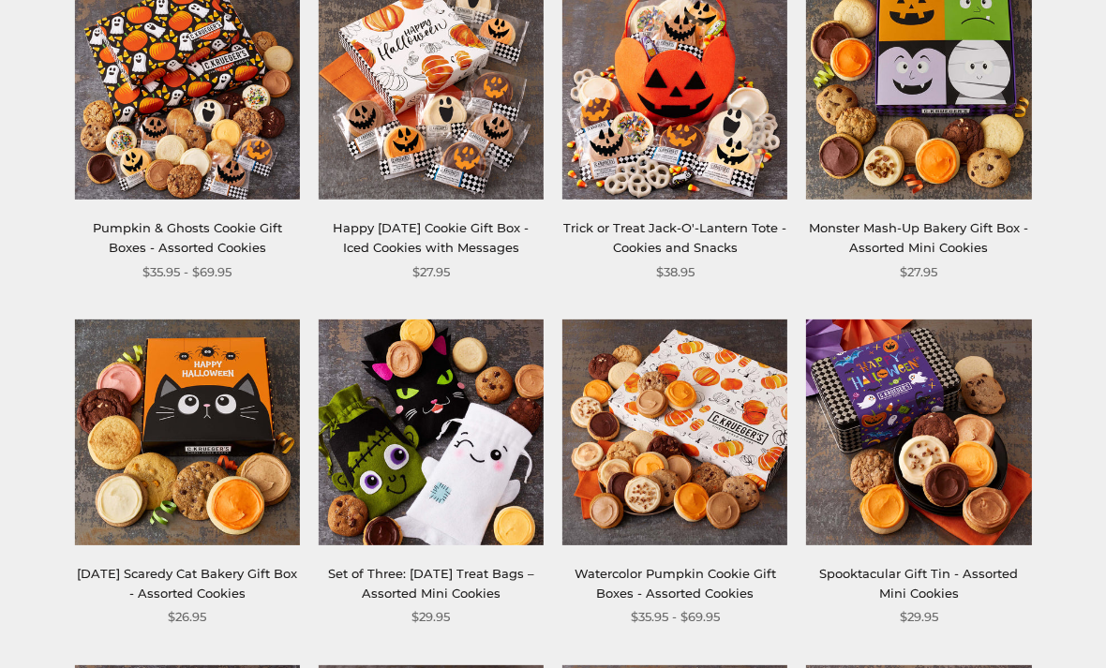
scroll to position [687, 0]
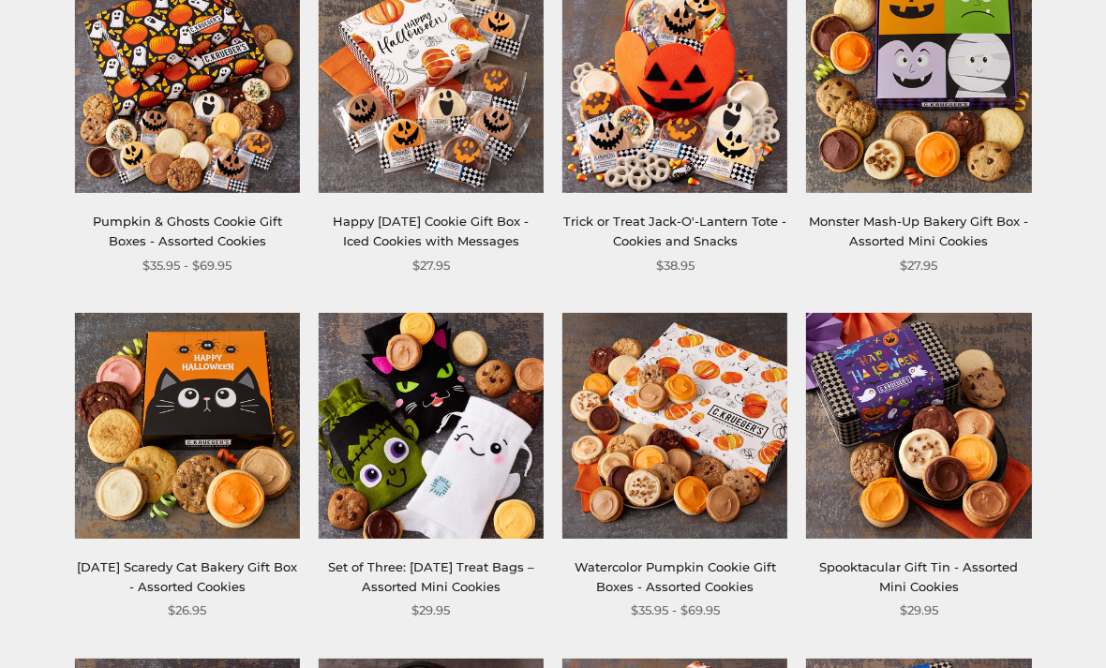
click at [764, 373] on img at bounding box center [674, 426] width 225 height 225
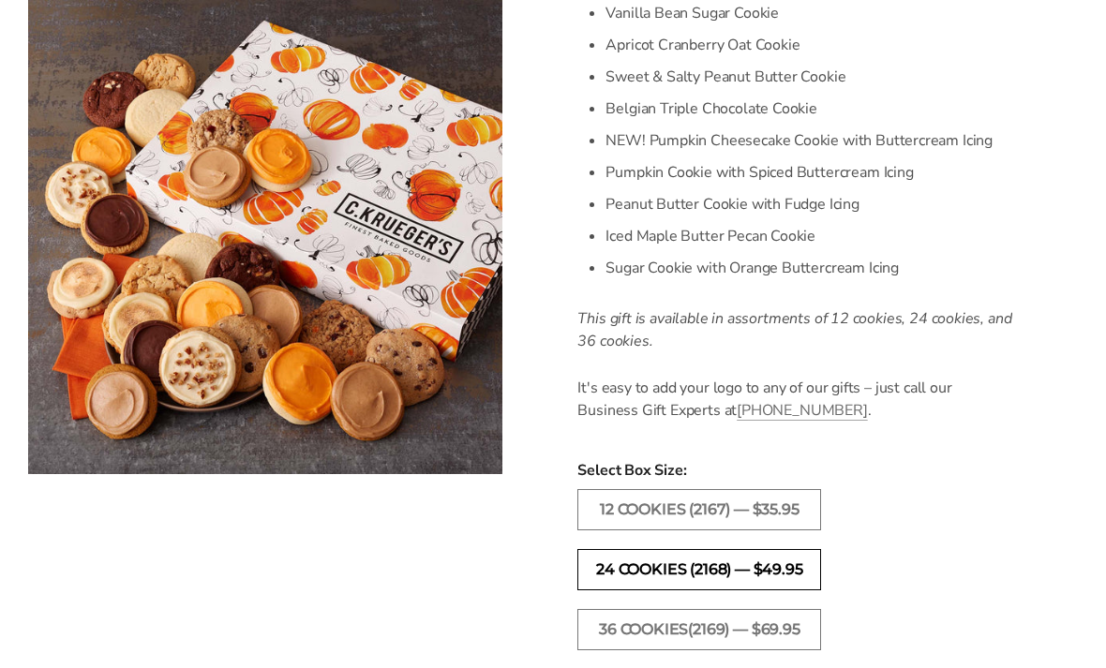
click at [785, 573] on label "24 Cookies (2168) — $49.95" at bounding box center [699, 570] width 244 height 41
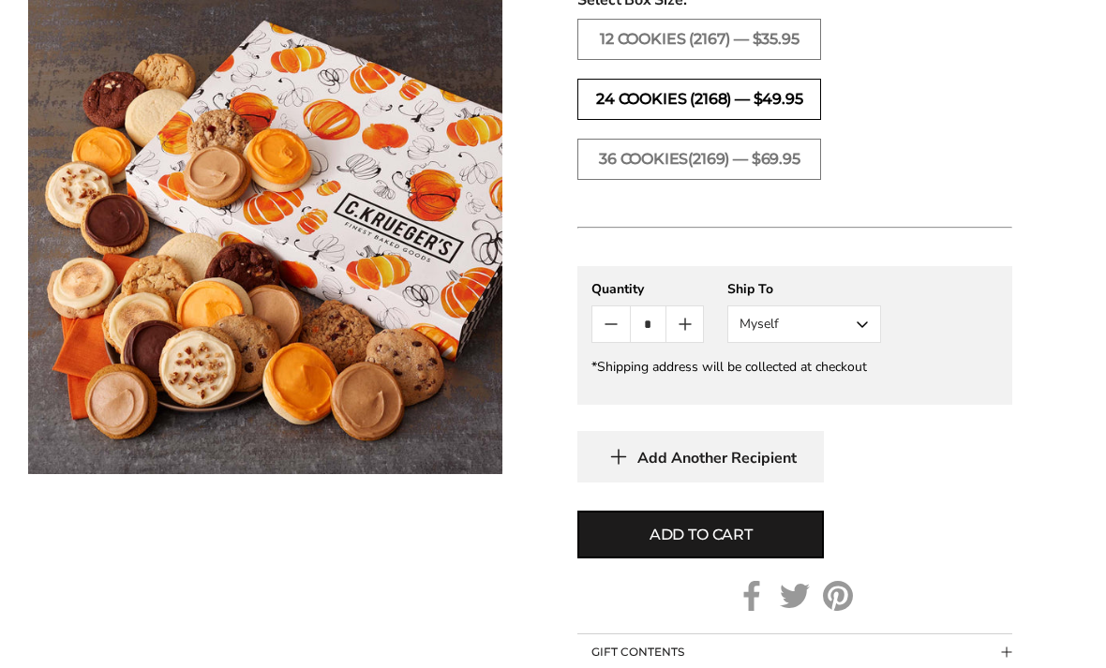
scroll to position [1151, 0]
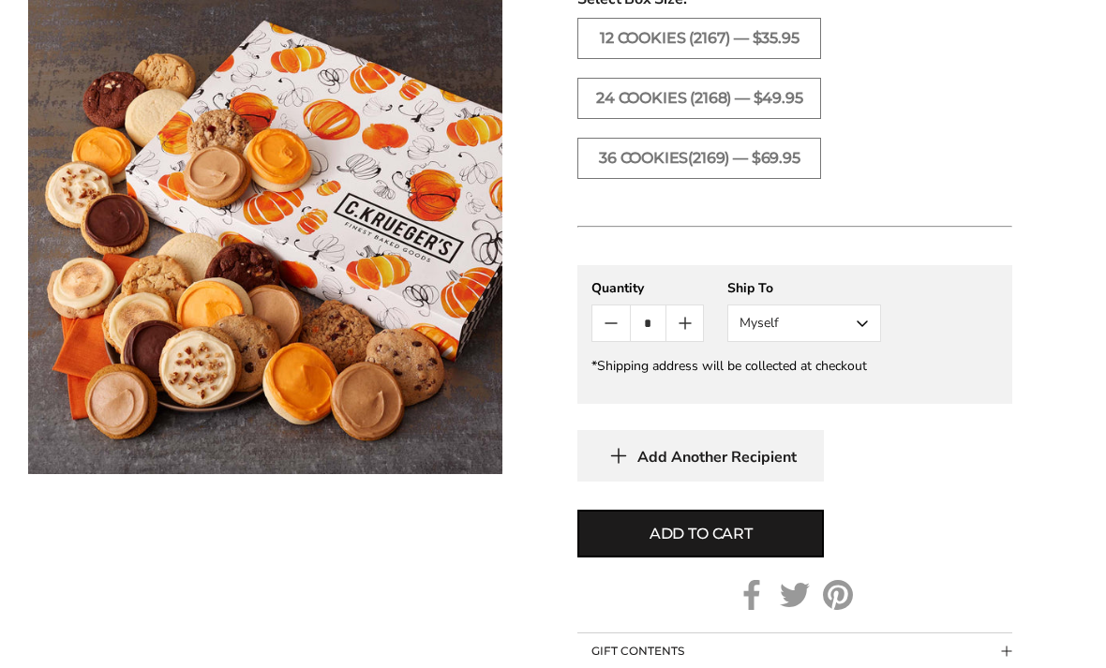
click at [852, 323] on button "Myself" at bounding box center [804, 324] width 154 height 37
click at [818, 386] on button "Other Recipient" at bounding box center [804, 393] width 152 height 34
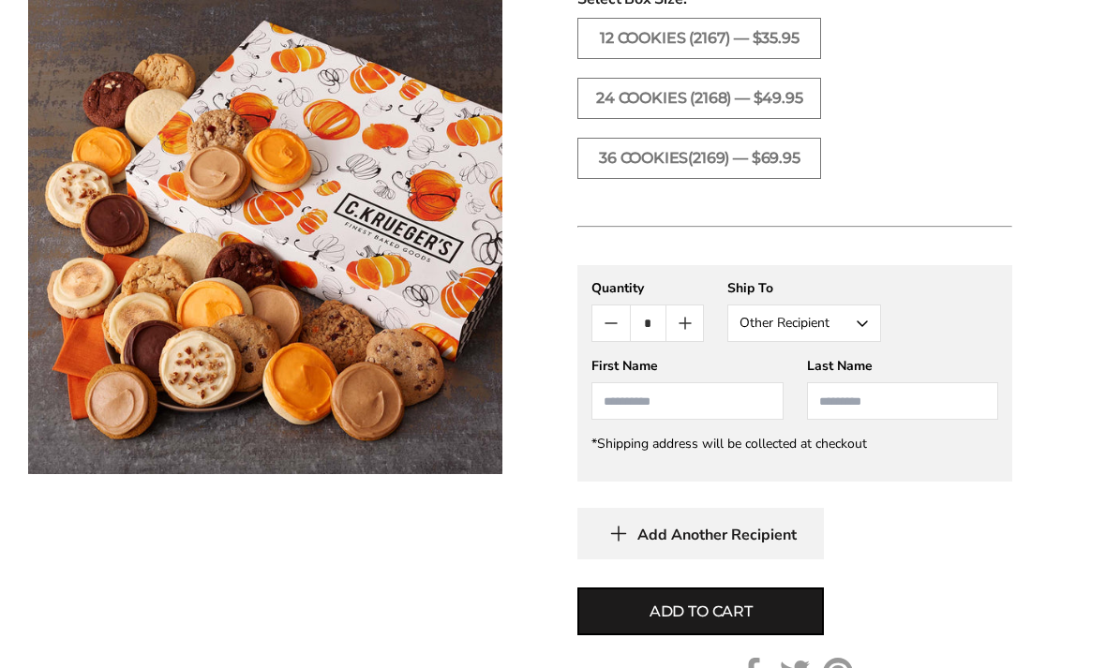
click at [745, 398] on input "First Name" at bounding box center [686, 400] width 191 height 37
type input "*****"
click at [891, 418] on input "Last Name" at bounding box center [902, 401] width 191 height 37
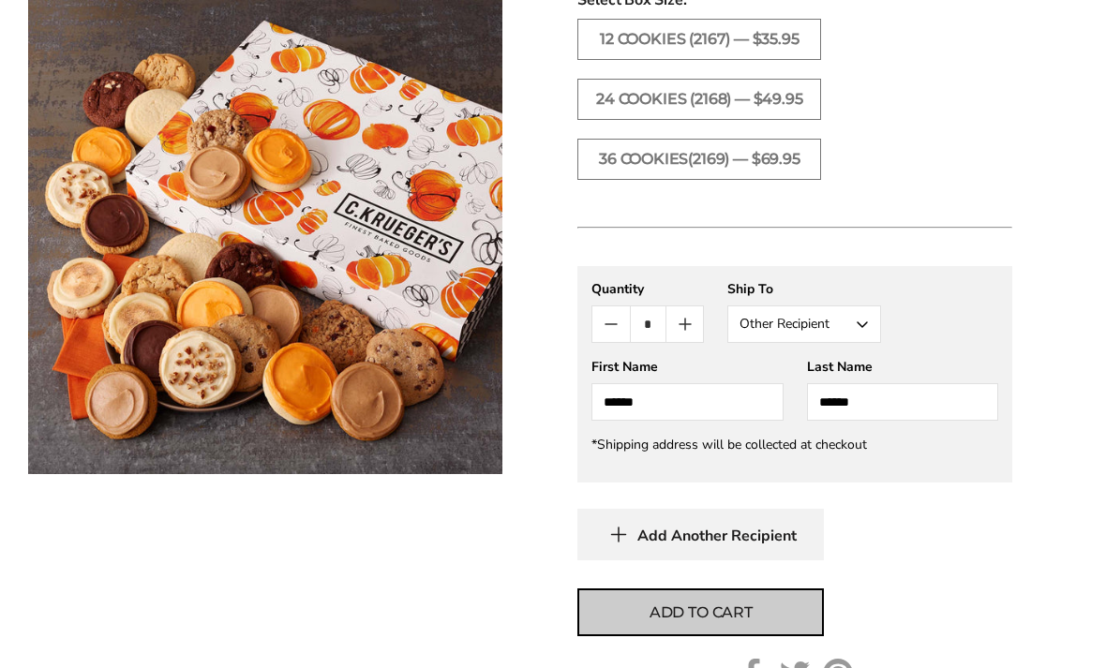
type input "******"
click at [763, 614] on button "Add to cart" at bounding box center [700, 613] width 246 height 48
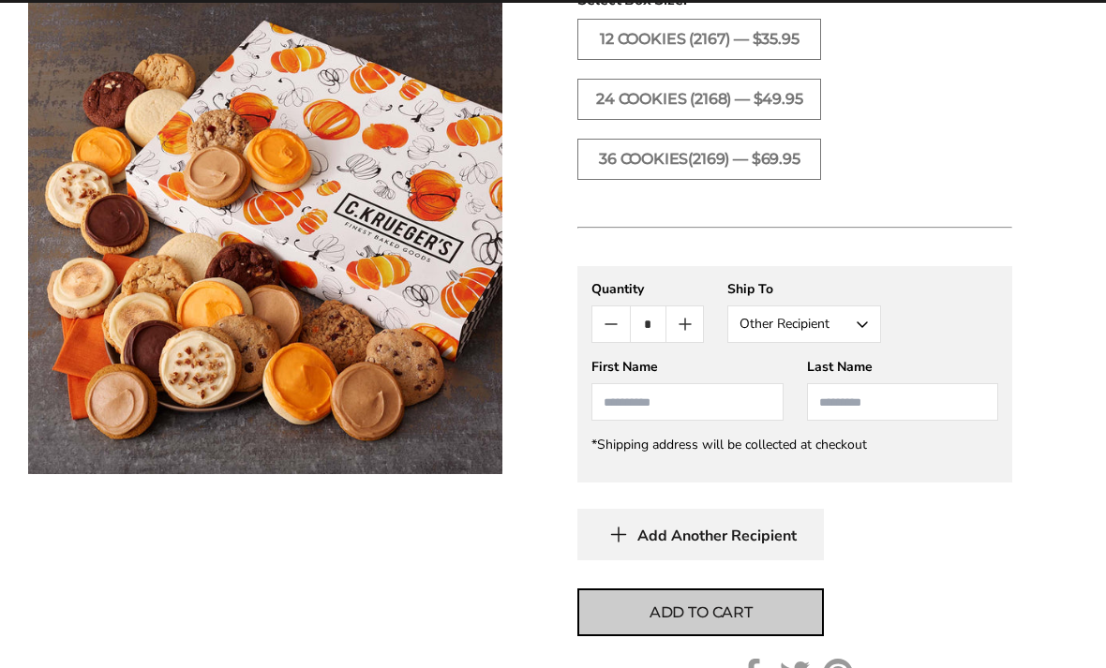
scroll to position [1152, 0]
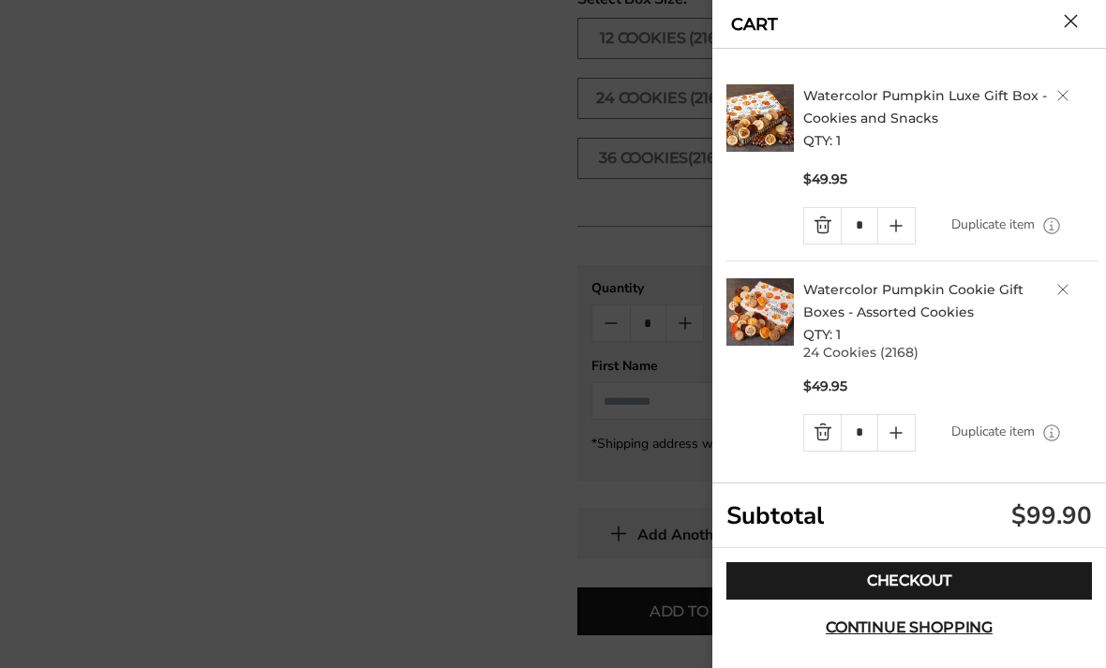
click at [822, 230] on link "Quantity minus button" at bounding box center [822, 226] width 37 height 36
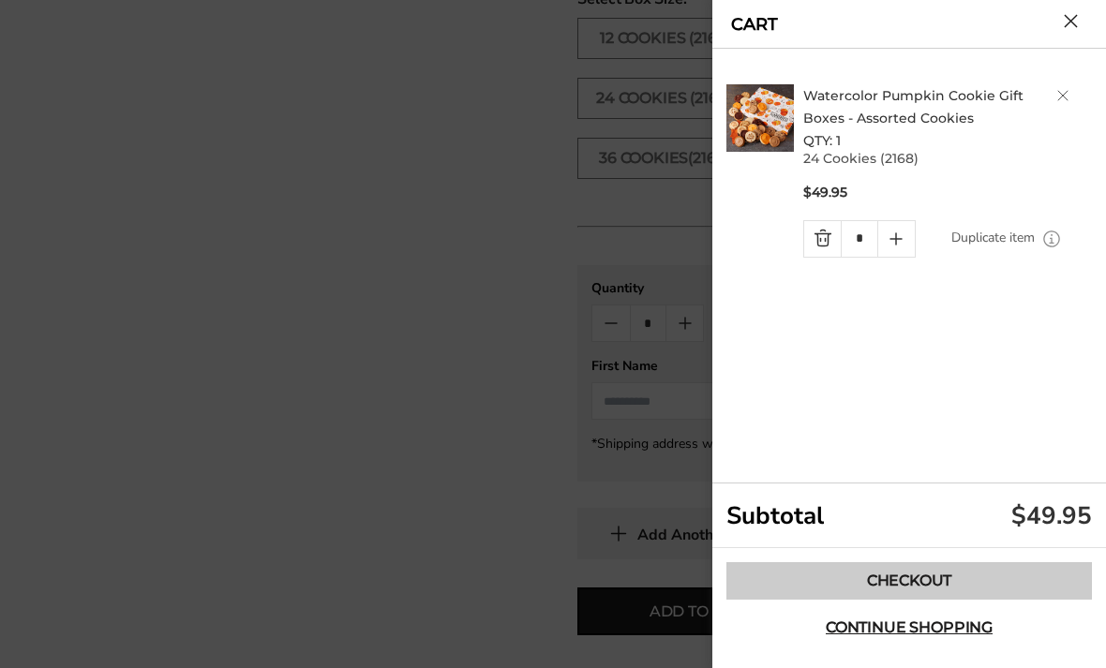
click at [885, 600] on link "Checkout" at bounding box center [909, 580] width 366 height 37
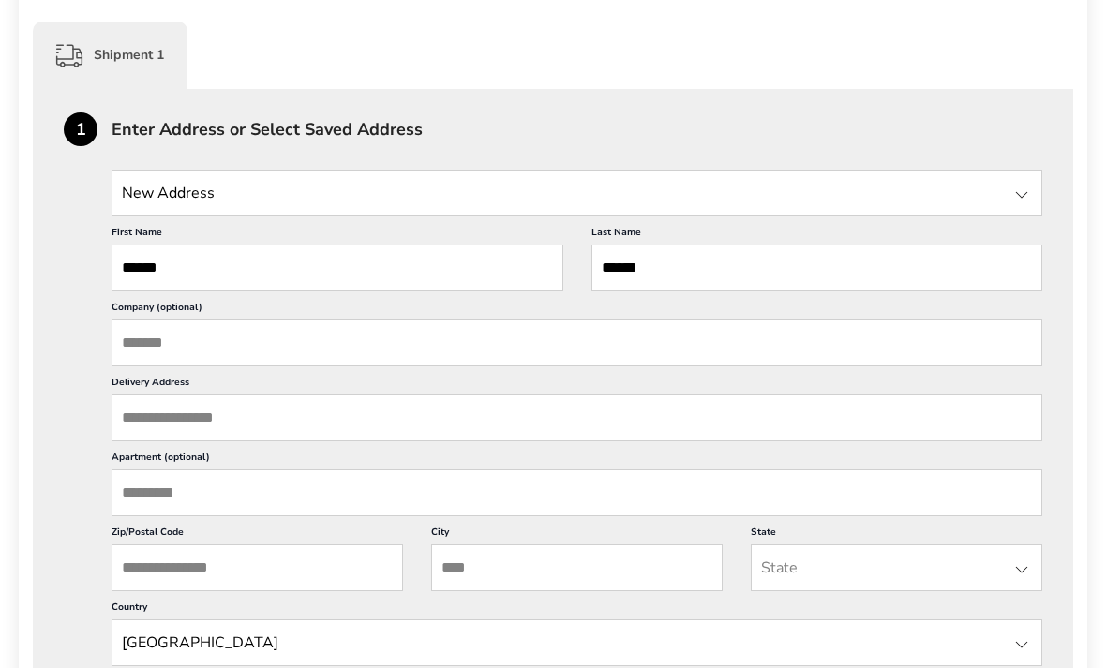
scroll to position [454, 0]
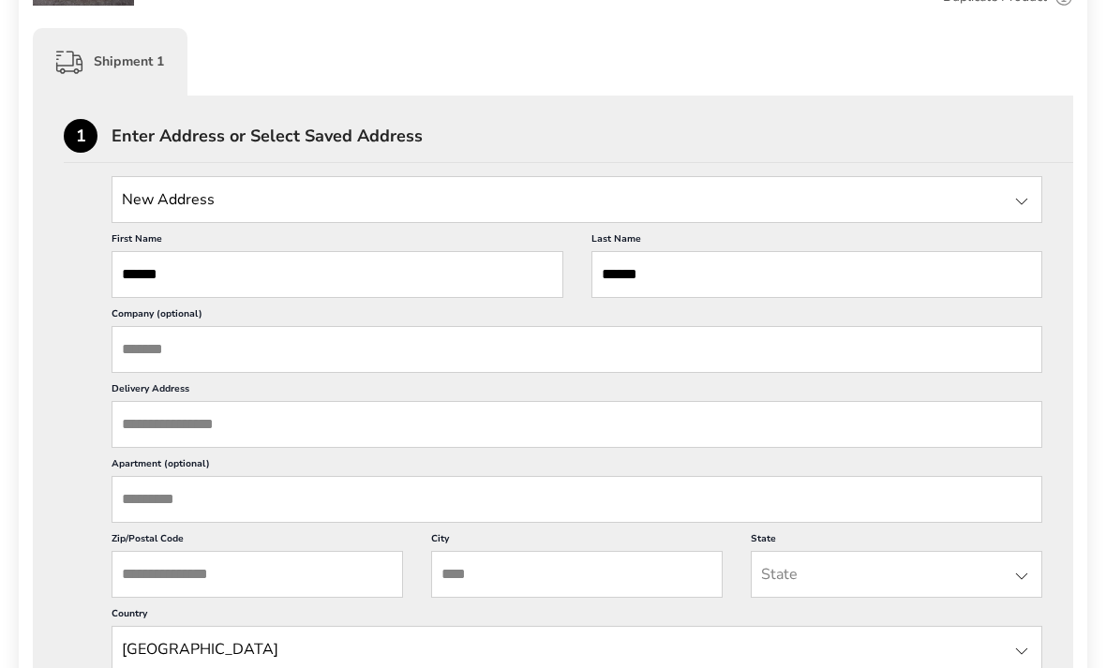
click at [791, 444] on input "Delivery Address" at bounding box center [577, 424] width 931 height 47
click at [185, 203] on input "State" at bounding box center [577, 199] width 931 height 47
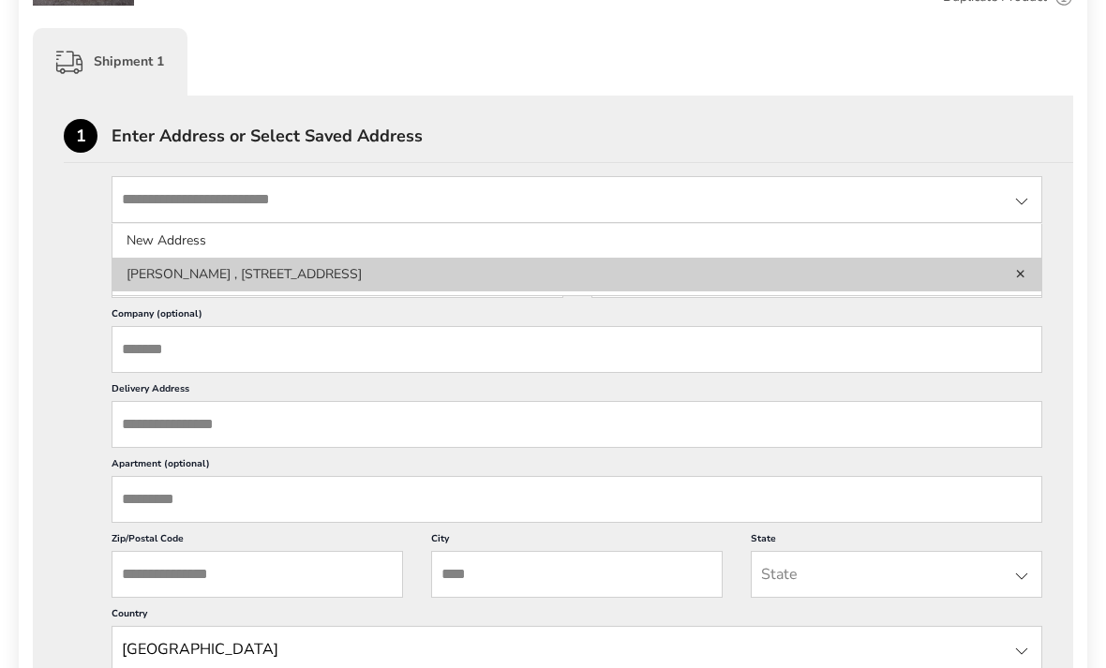
click at [172, 268] on li "[PERSON_NAME] , [STREET_ADDRESS]" at bounding box center [576, 275] width 929 height 34
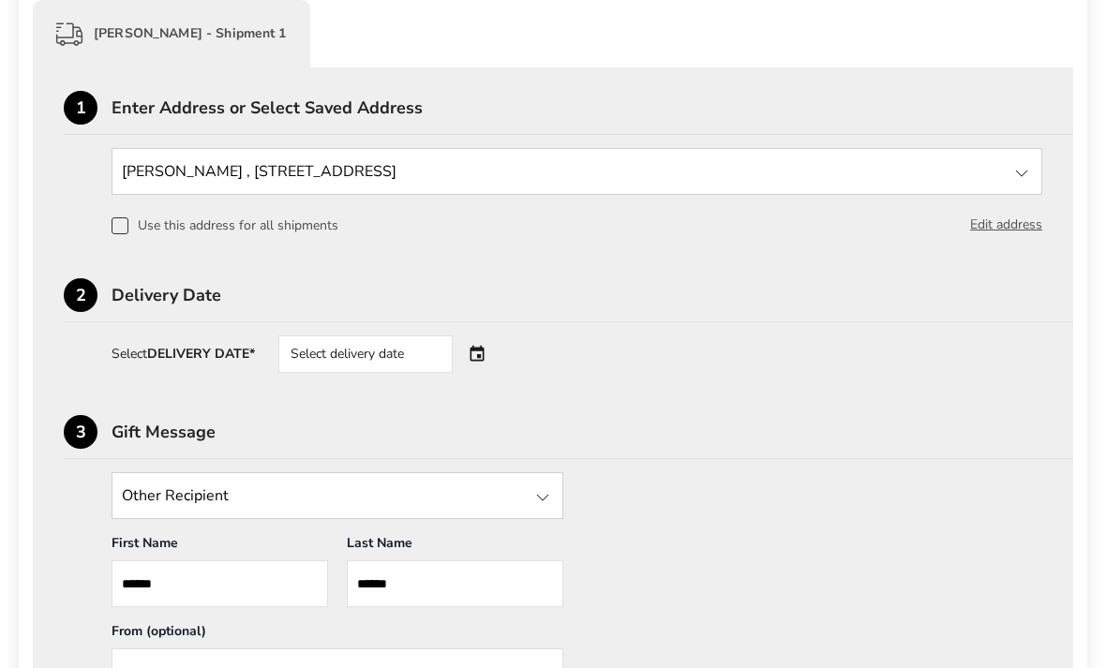
click at [481, 352] on div "Select delivery date" at bounding box center [391, 354] width 227 height 37
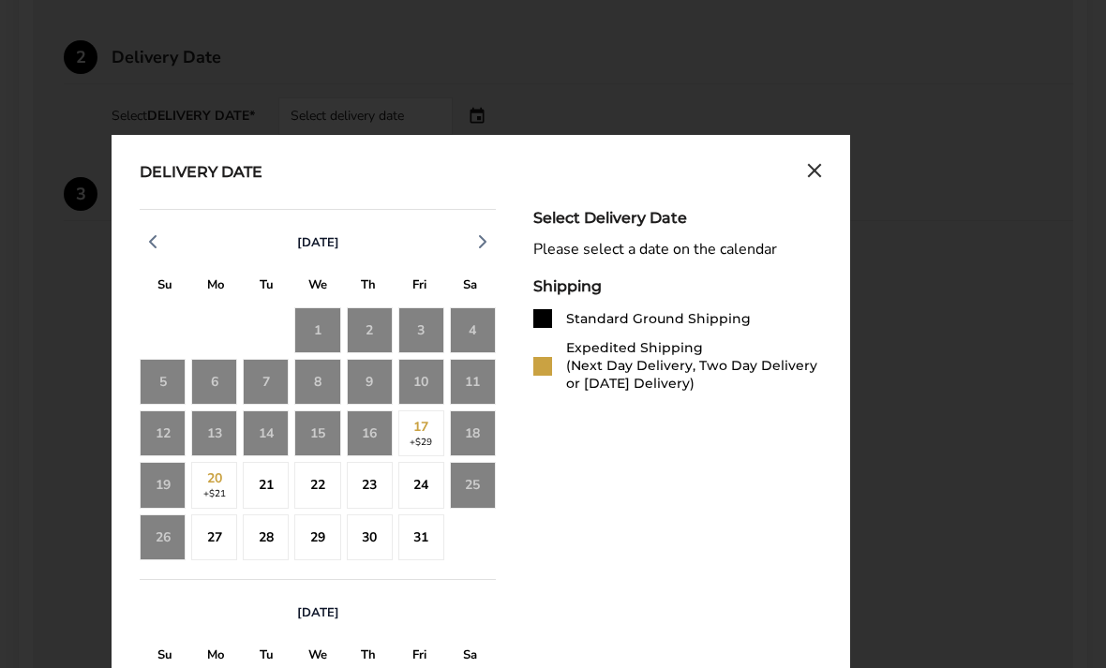
scroll to position [720, 0]
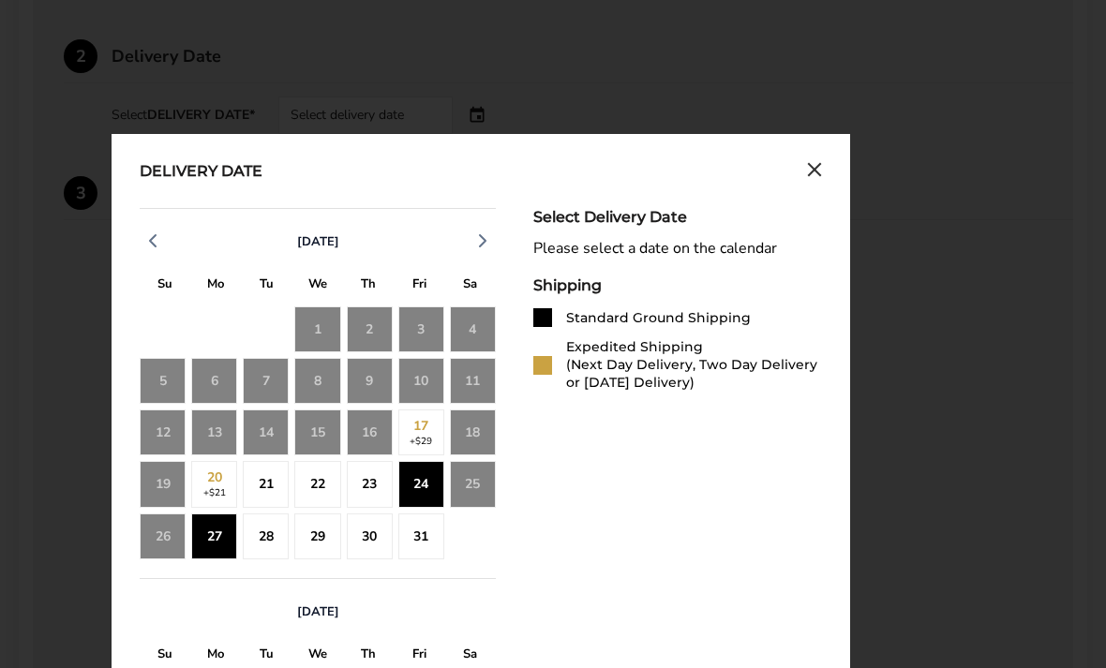
click at [217, 539] on div "27" at bounding box center [214, 538] width 46 height 46
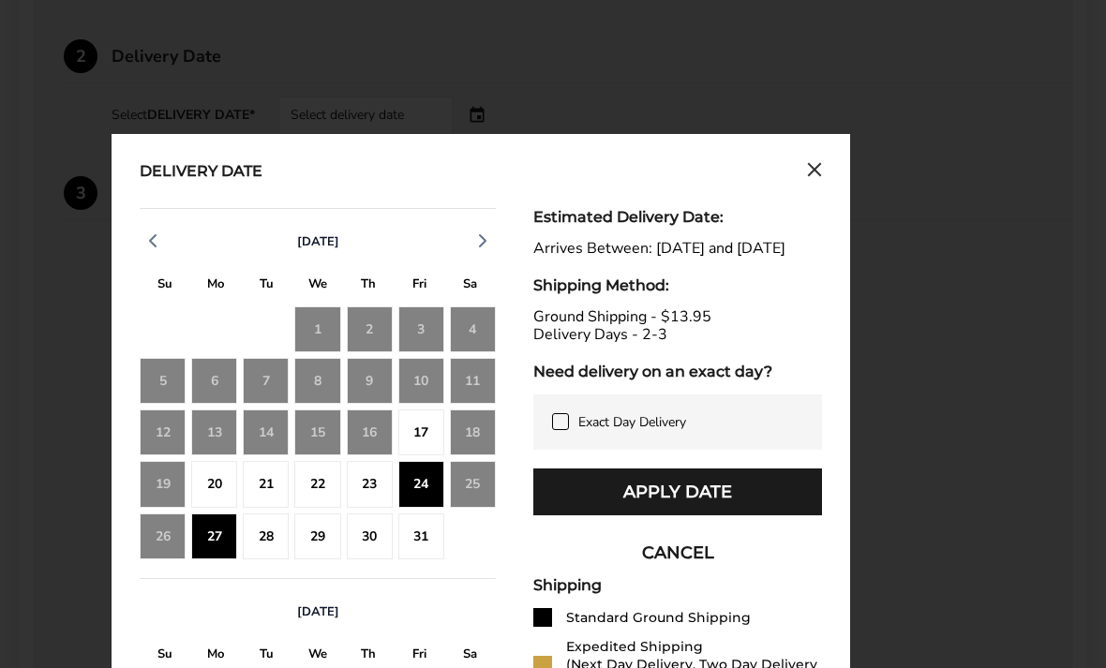
click at [268, 547] on div "28" at bounding box center [266, 537] width 46 height 46
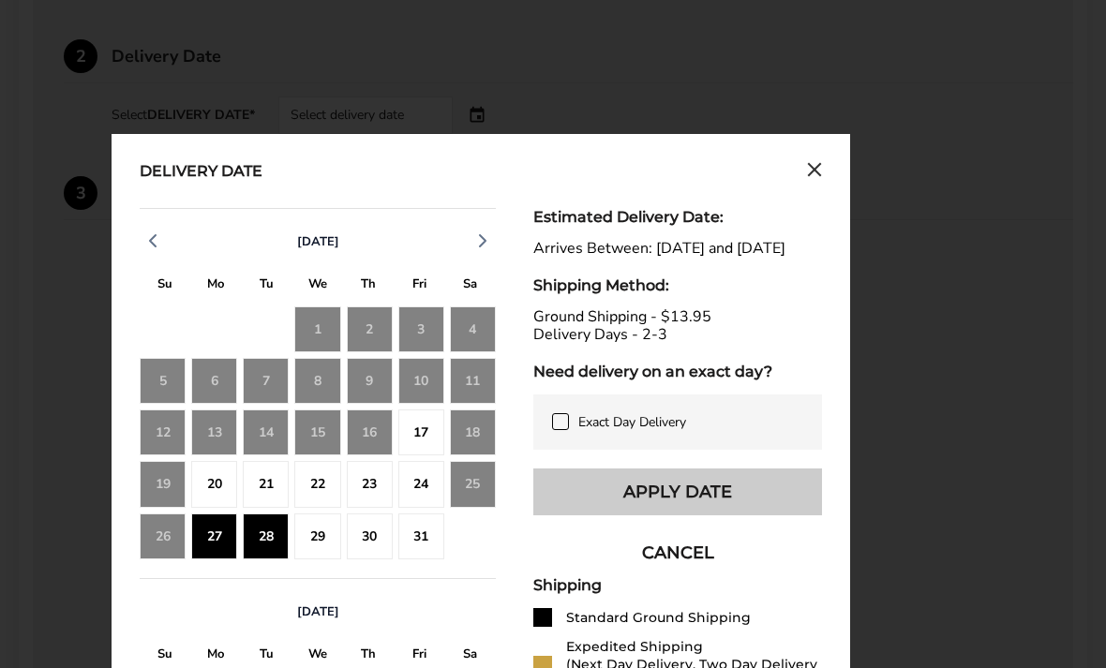
click at [752, 513] on button "Apply Date" at bounding box center [677, 492] width 289 height 47
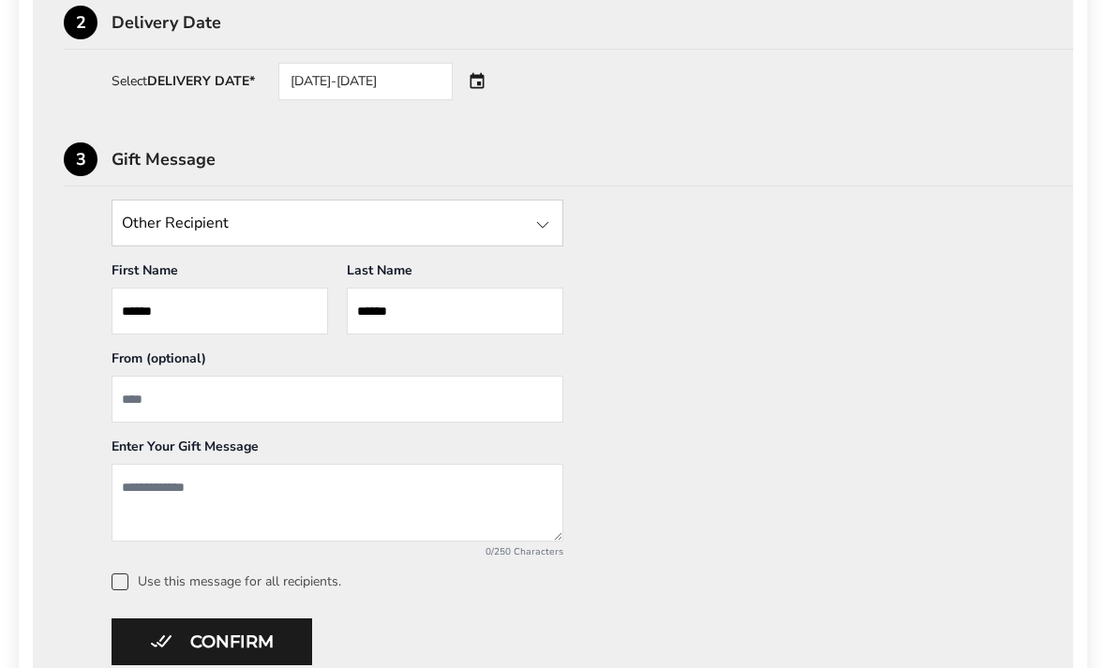
click at [167, 226] on input "State" at bounding box center [338, 224] width 452 height 47
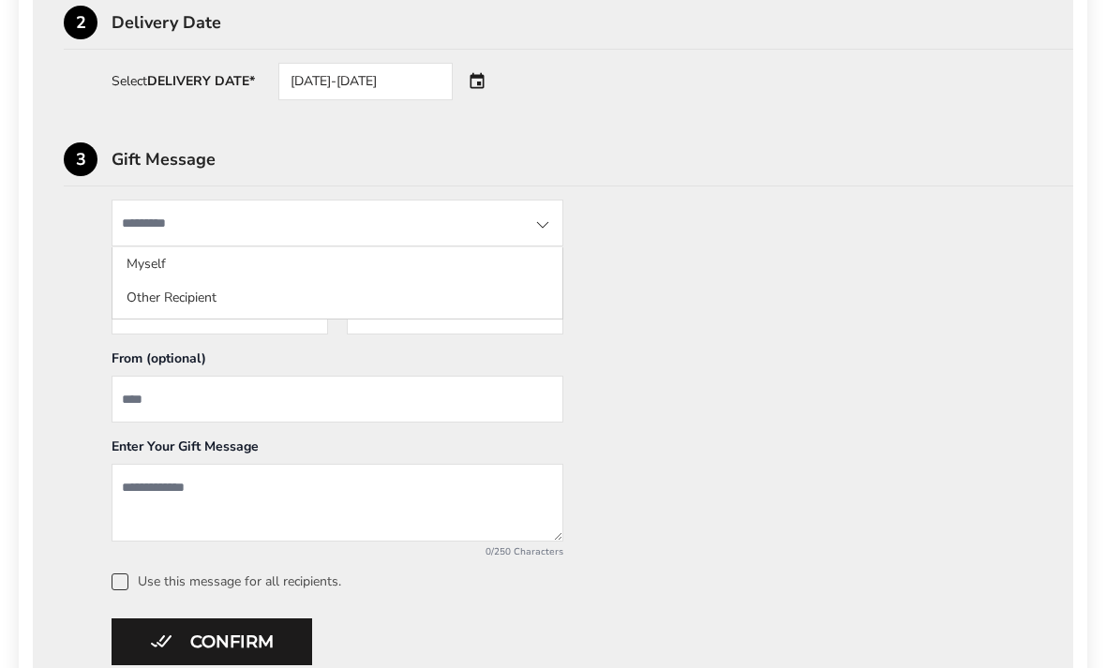
scroll to position [754, 0]
click at [69, 285] on div "Other Recipient Myself Other Recipient First Name * Enter recipient name ***** …" at bounding box center [553, 396] width 978 height 391
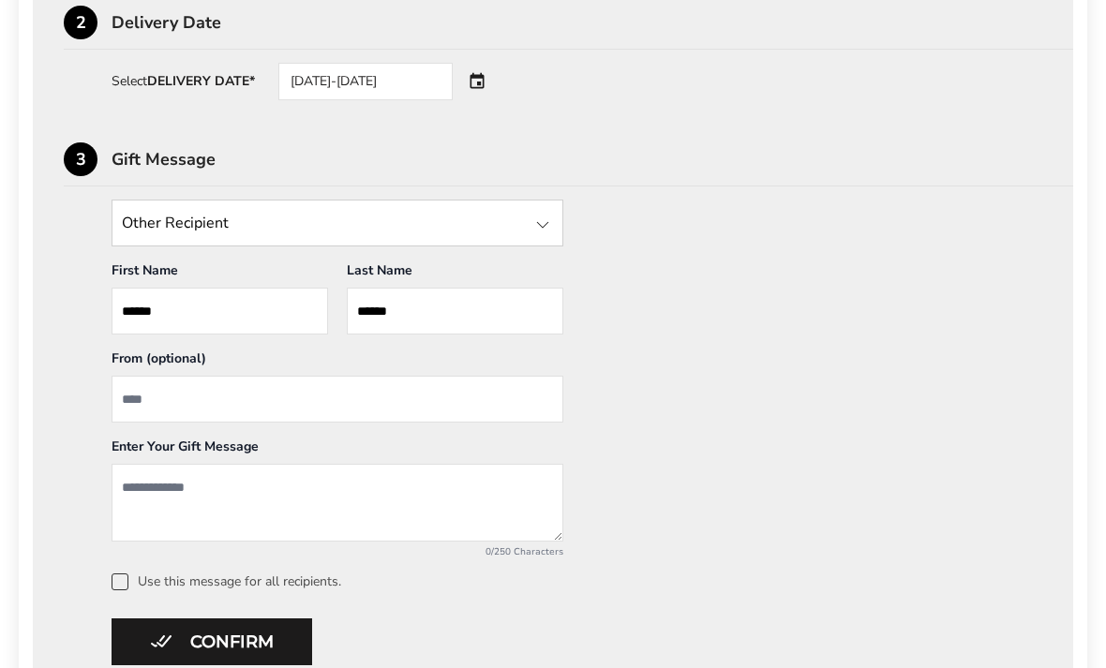
click at [261, 403] on input "From" at bounding box center [338, 399] width 452 height 47
type input "***"
click at [176, 489] on textarea "Add a message" at bounding box center [338, 504] width 452 height 78
type textarea "**********"
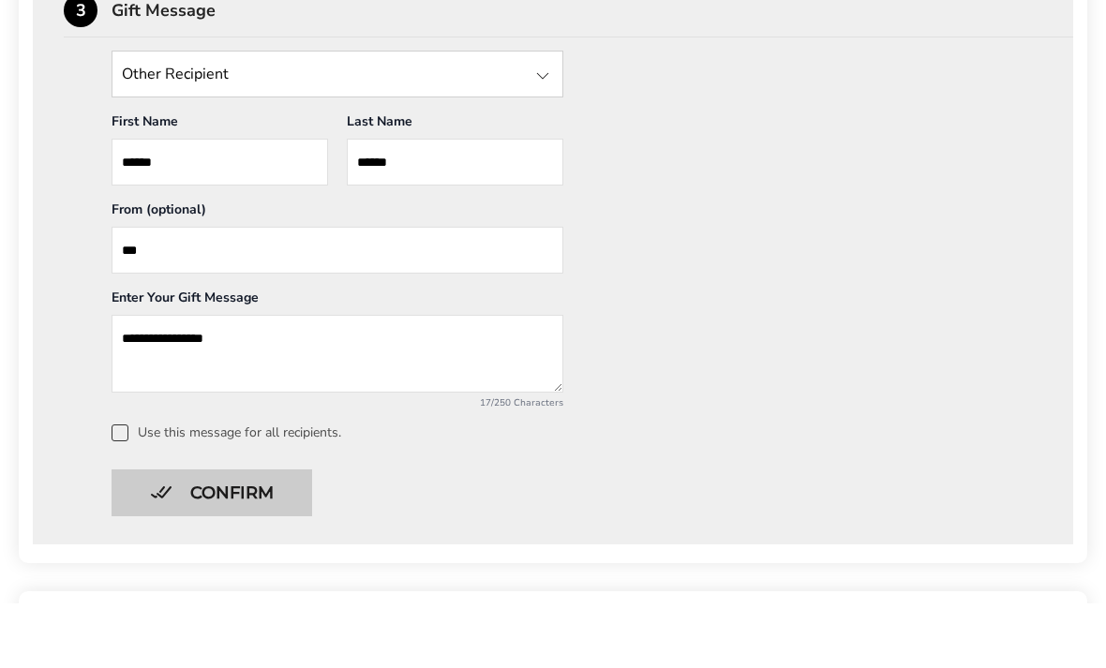
click at [178, 534] on button "Confirm" at bounding box center [212, 557] width 201 height 47
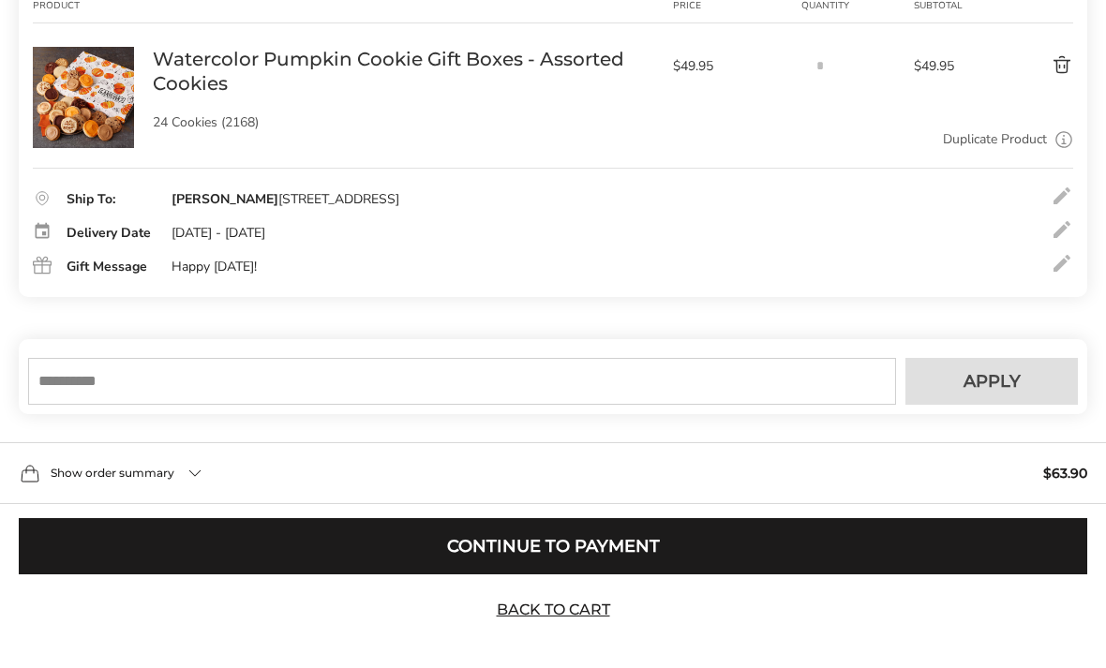
click at [96, 405] on input "text" at bounding box center [462, 381] width 868 height 47
type input "*****"
click at [1001, 405] on button "Apply" at bounding box center [991, 381] width 172 height 47
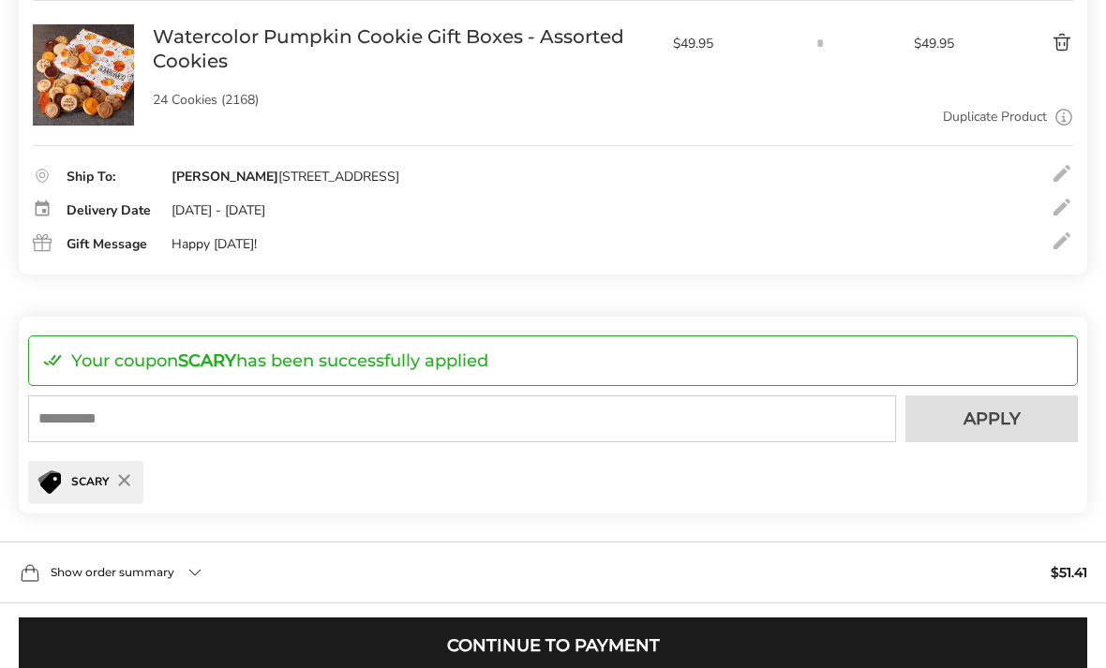
scroll to position [433, 0]
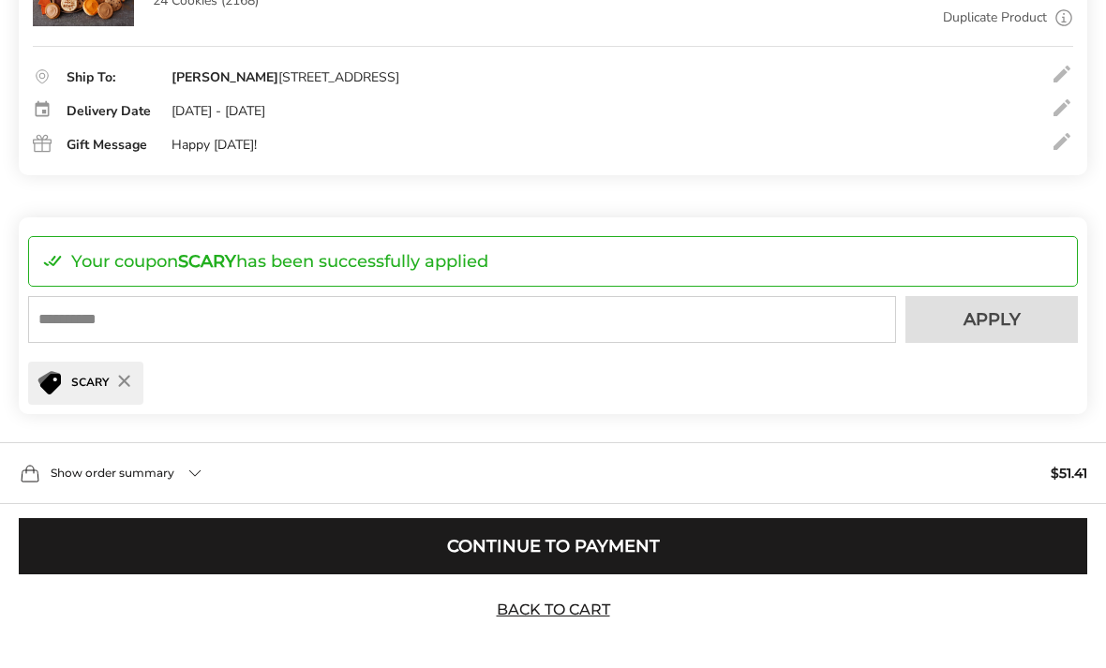
click at [180, 504] on div "Show order summary $51.41" at bounding box center [553, 473] width 1106 height 62
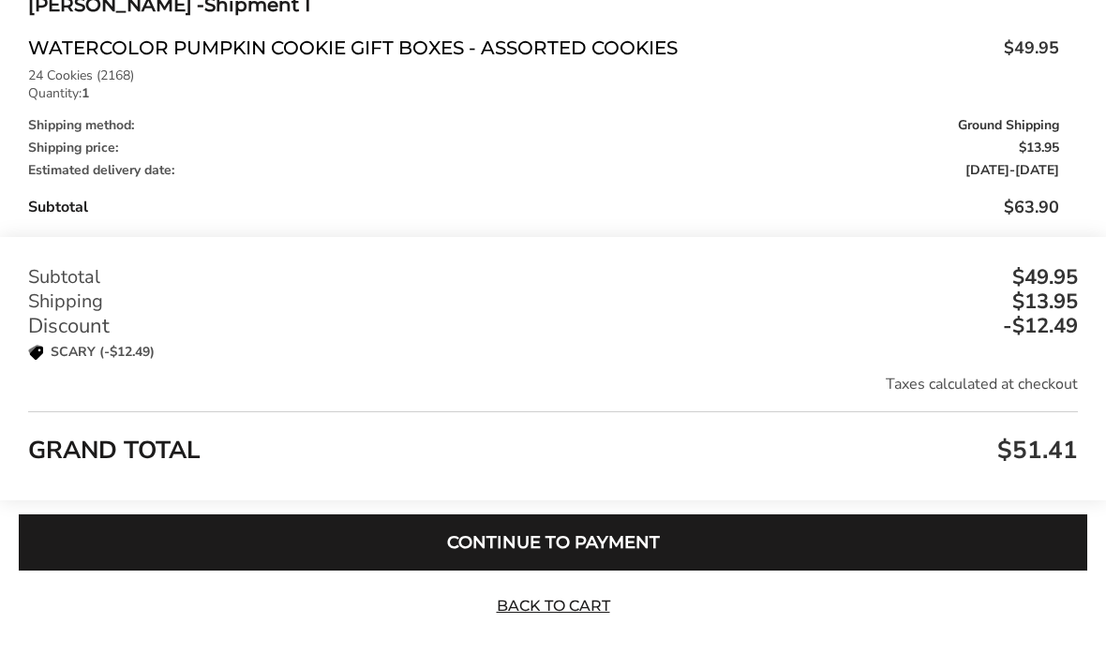
scroll to position [950, 0]
